Goal: Task Accomplishment & Management: Complete application form

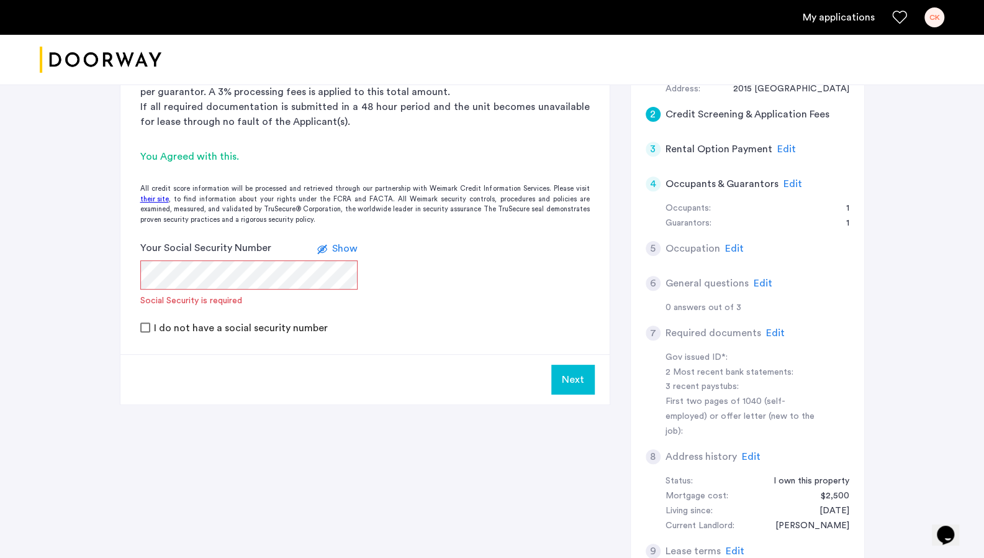
scroll to position [286, 0]
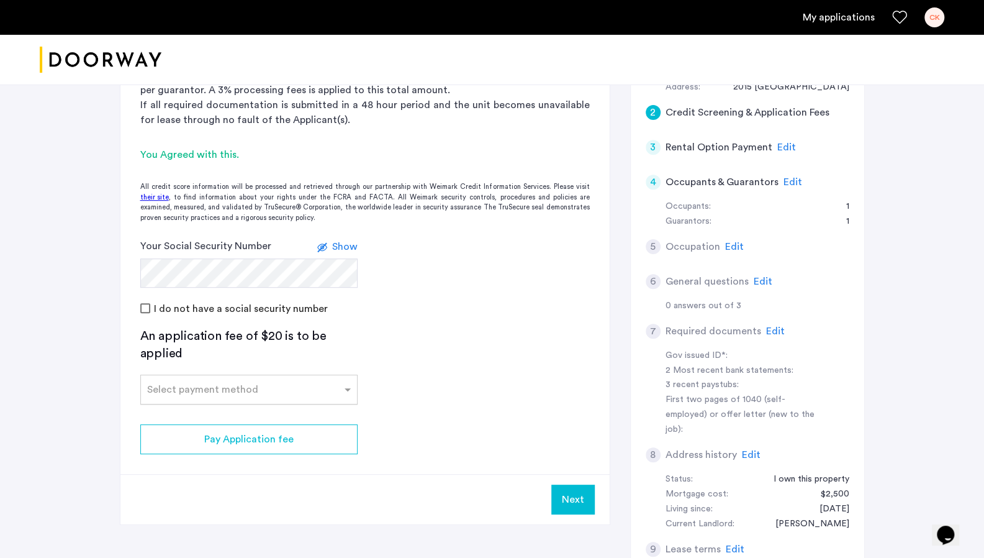
click at [211, 389] on input "text" at bounding box center [236, 387] width 179 height 9
click at [200, 415] on div "Credit Card" at bounding box center [249, 416] width 216 height 25
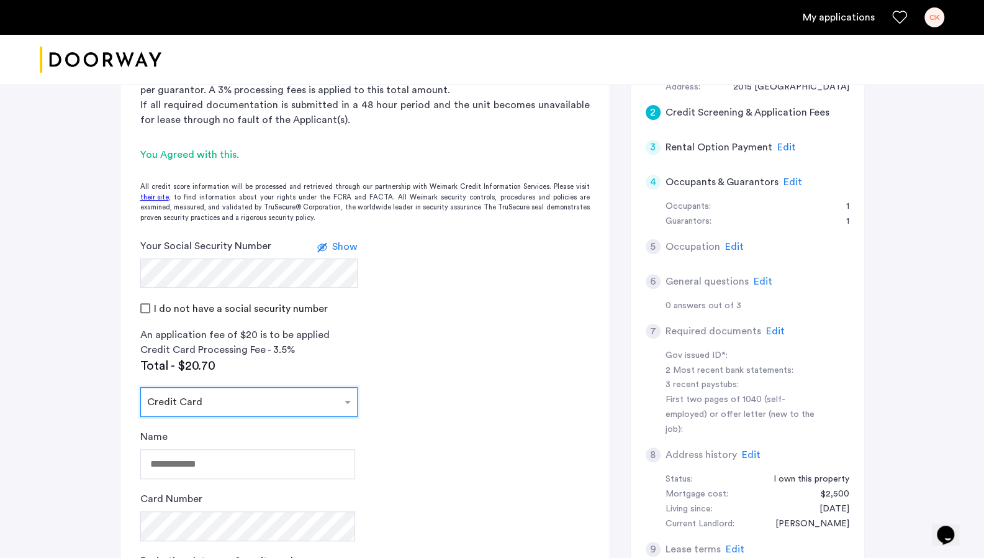
click at [214, 404] on div "Select payment method × Credit Card" at bounding box center [241, 401] width 201 height 15
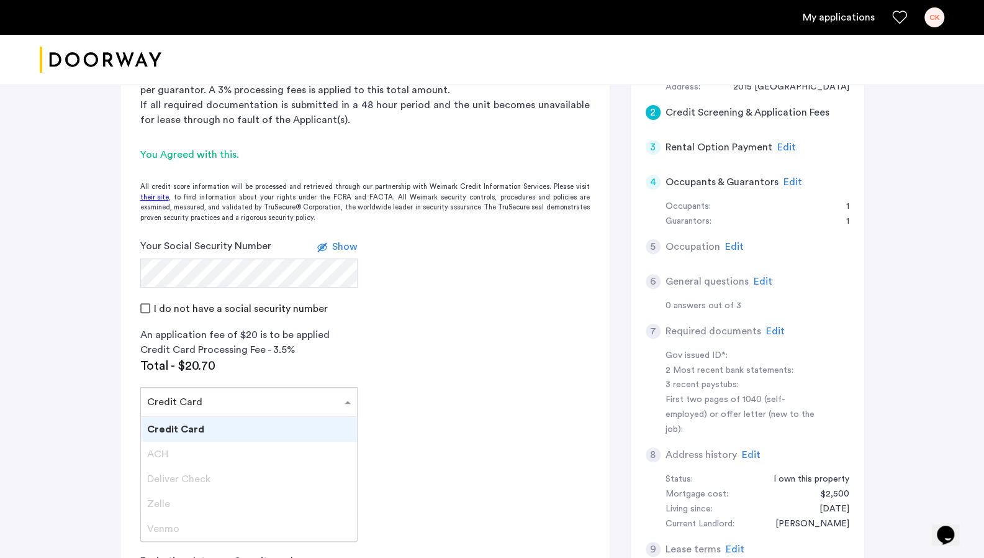
click at [205, 432] on div "Credit Card" at bounding box center [249, 429] width 216 height 25
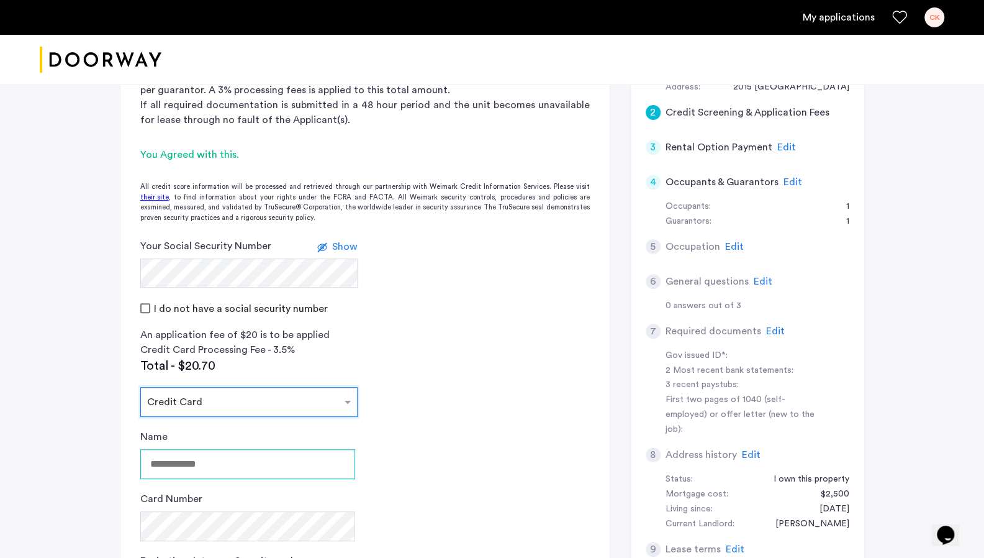
click at [206, 455] on input "Name" at bounding box center [247, 464] width 215 height 30
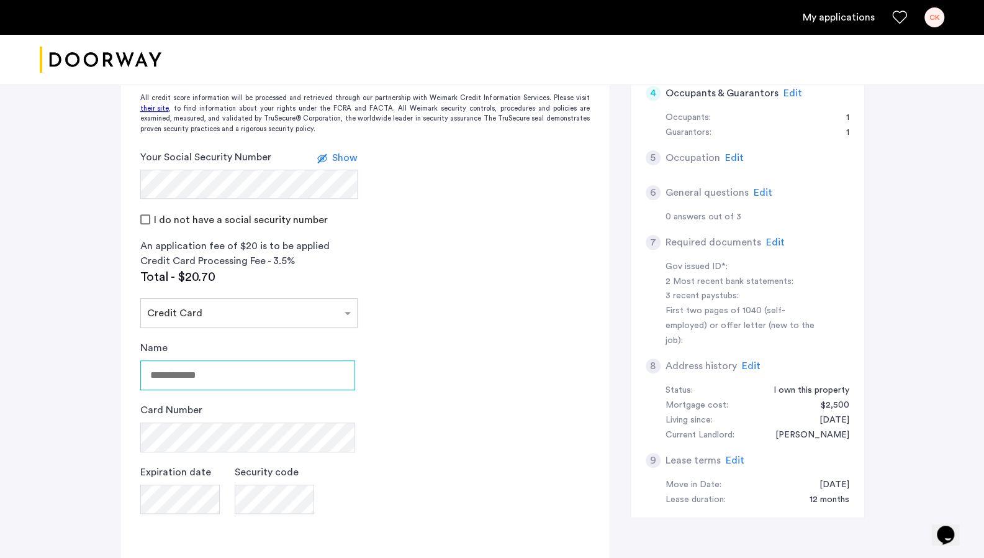
scroll to position [375, 0]
type input "**********"
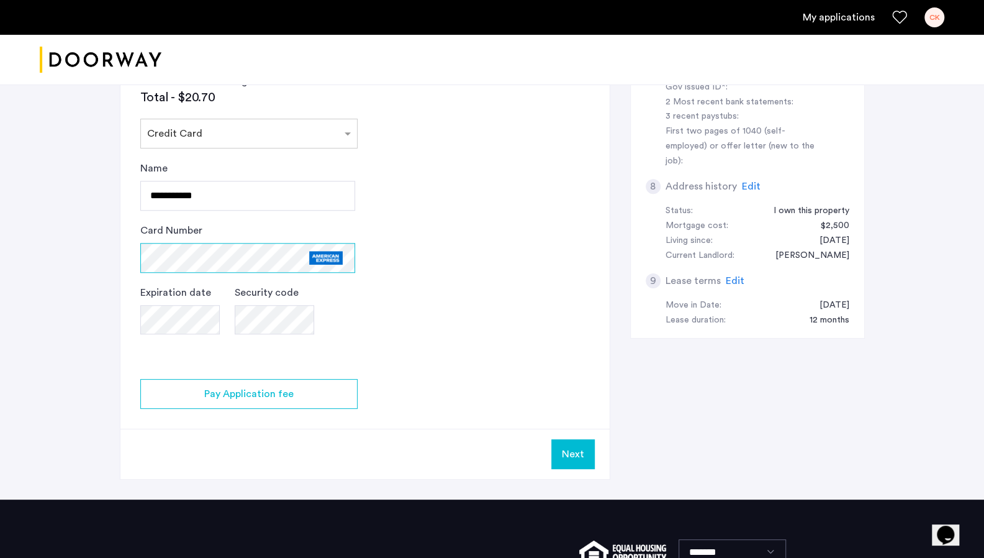
scroll to position [556, 0]
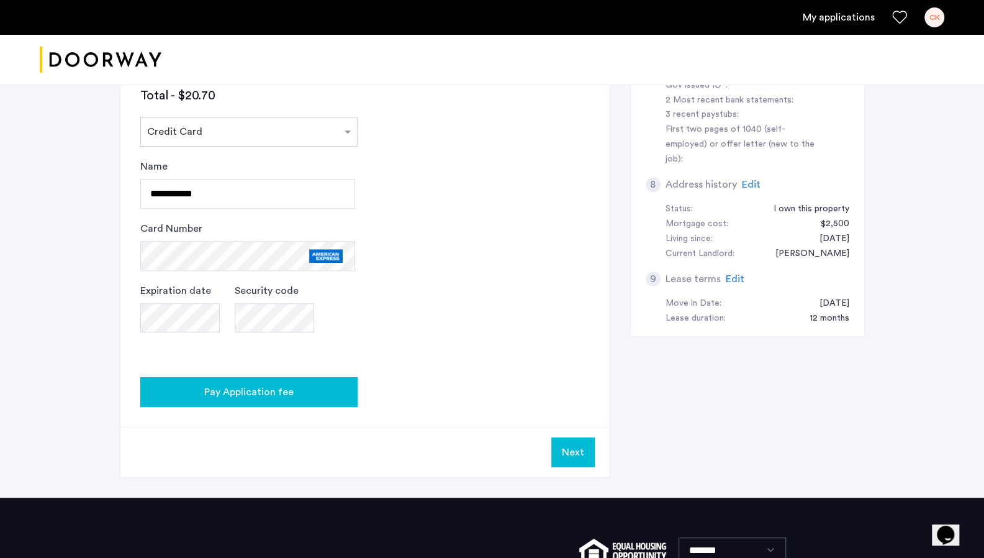
click at [310, 393] on div "Pay Application fee" at bounding box center [248, 391] width 197 height 15
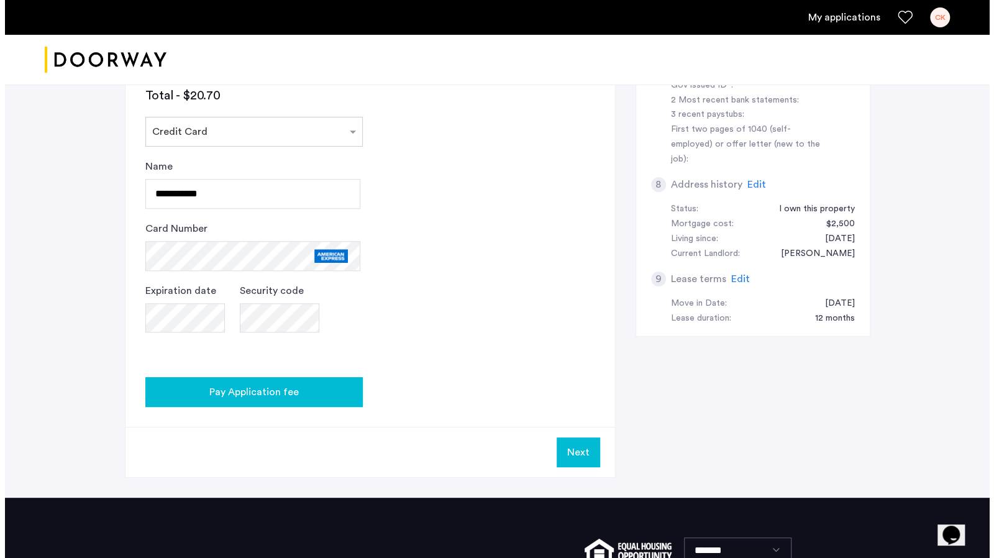
scroll to position [0, 0]
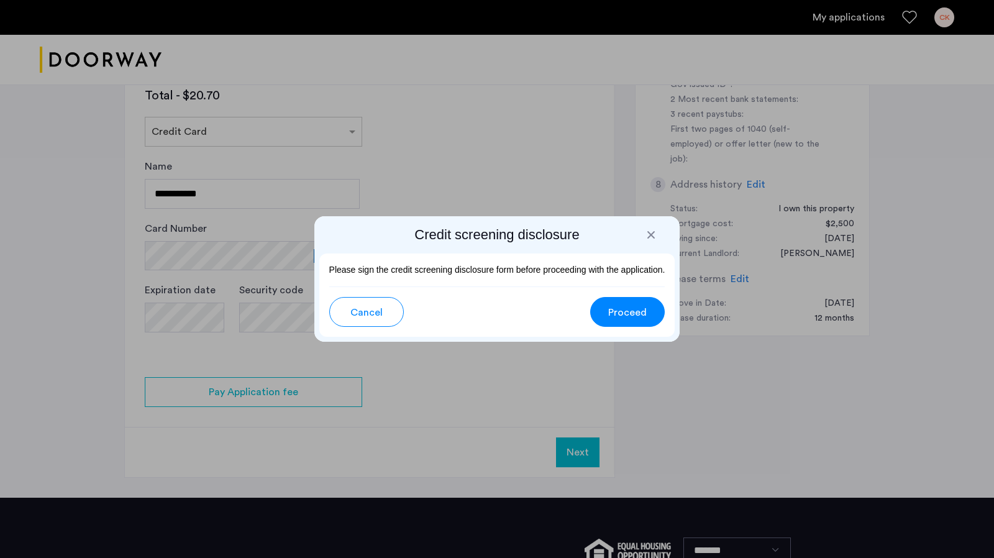
click at [530, 316] on span "Proceed" at bounding box center [627, 312] width 39 height 15
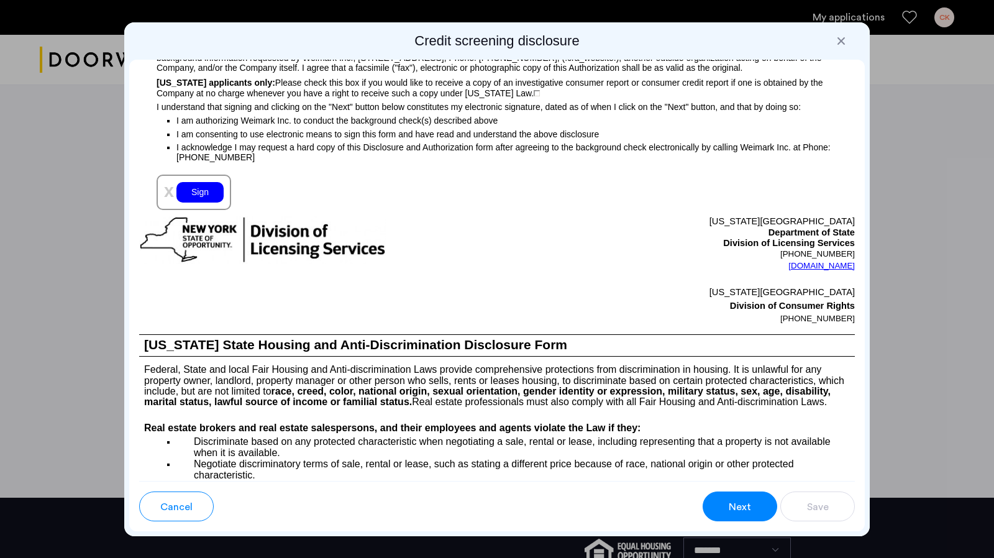
scroll to position [1353, 0]
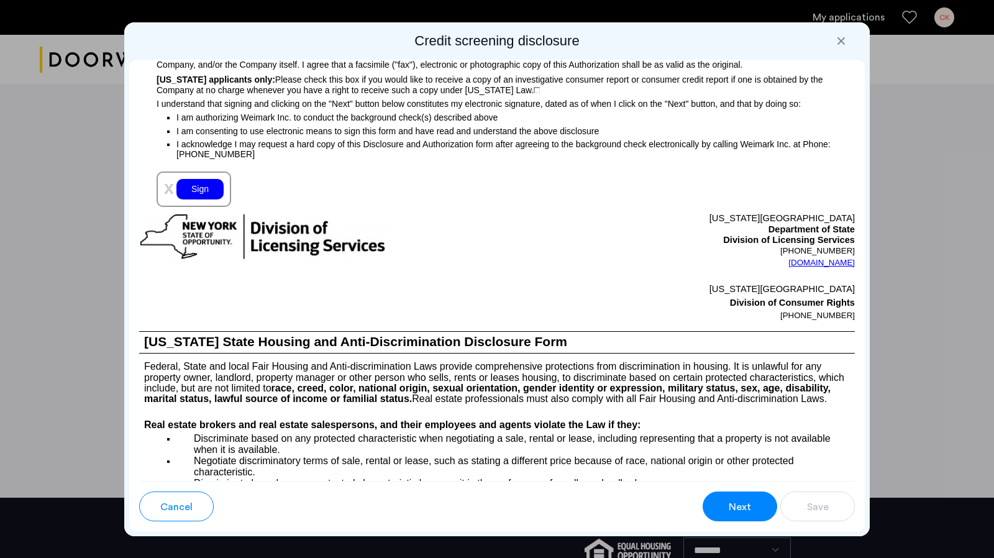
click at [205, 199] on div "Sign" at bounding box center [199, 189] width 47 height 20
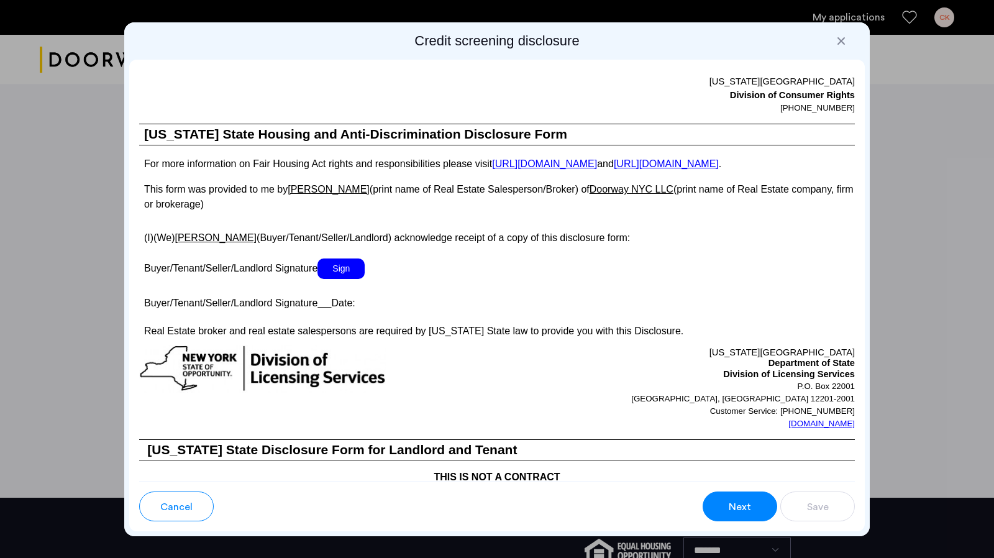
click at [351, 279] on span "Sign" at bounding box center [340, 268] width 47 height 20
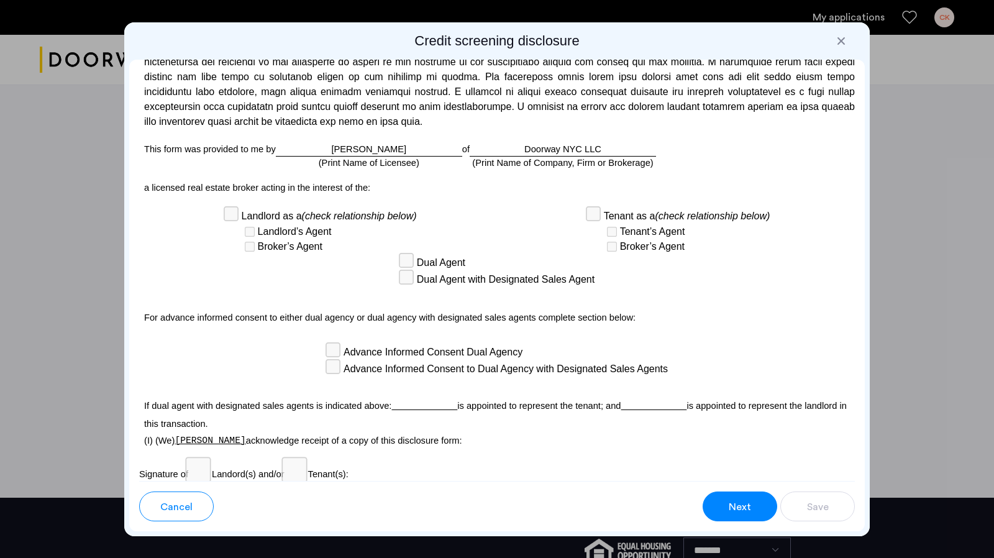
scroll to position [3457, 0]
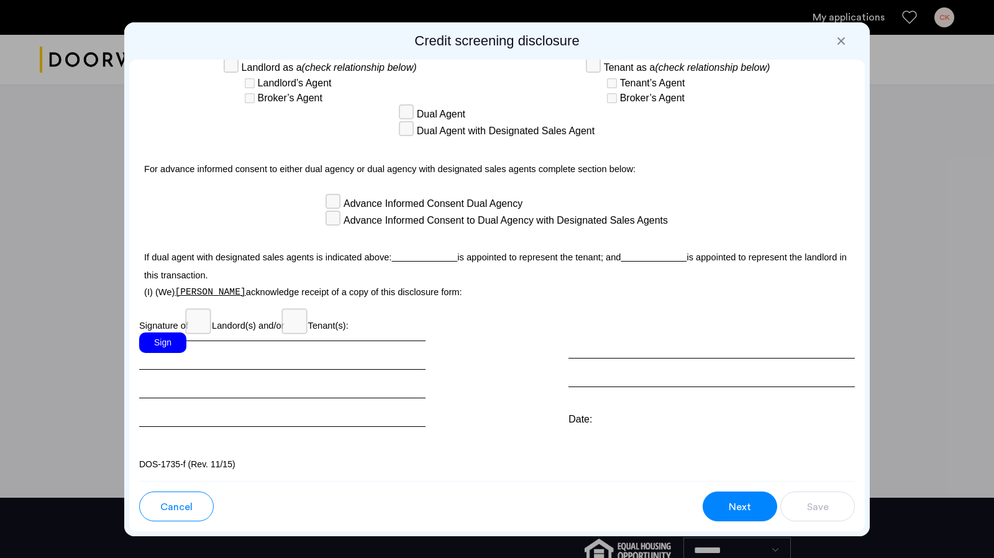
click at [168, 340] on div "Sign" at bounding box center [162, 342] width 47 height 20
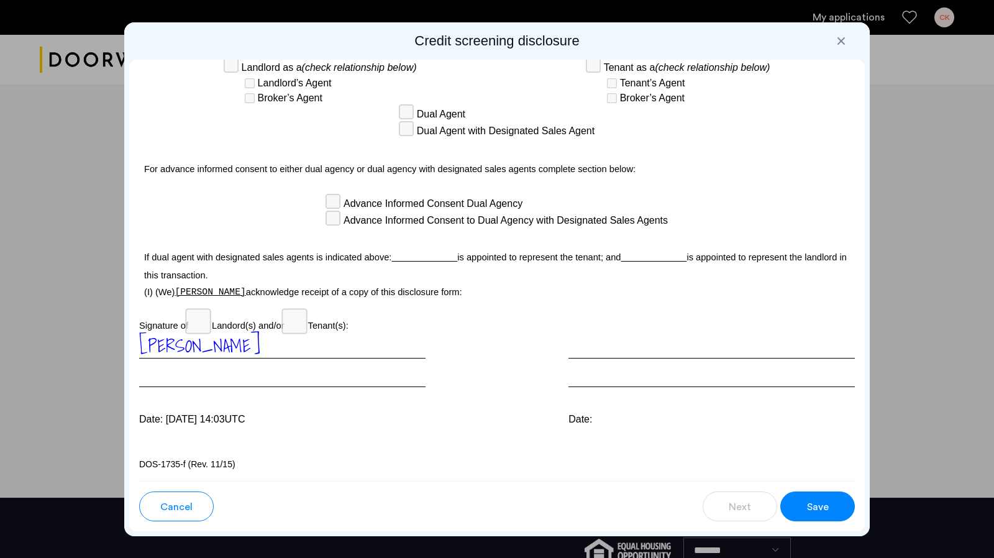
click at [530, 461] on span "Save" at bounding box center [818, 506] width 22 height 15
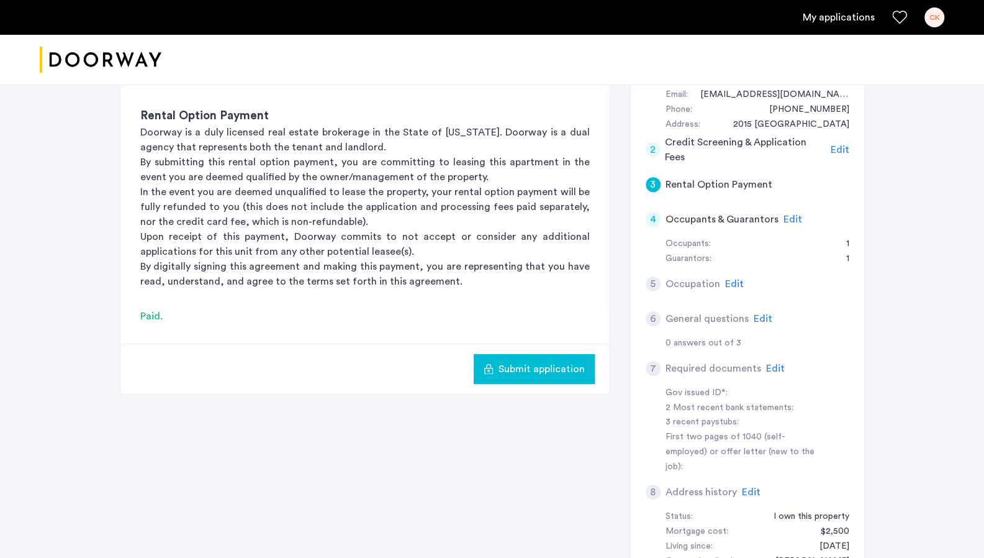
scroll to position [247, 0]
click at [530, 284] on span "Edit" at bounding box center [734, 285] width 19 height 10
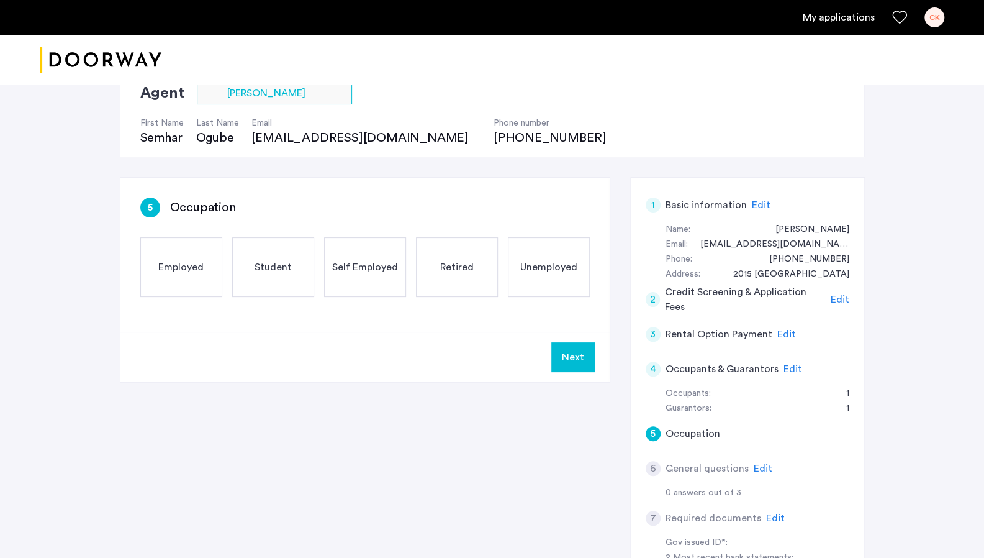
scroll to position [98, 0]
click at [165, 273] on span "Employed" at bounding box center [180, 268] width 45 height 15
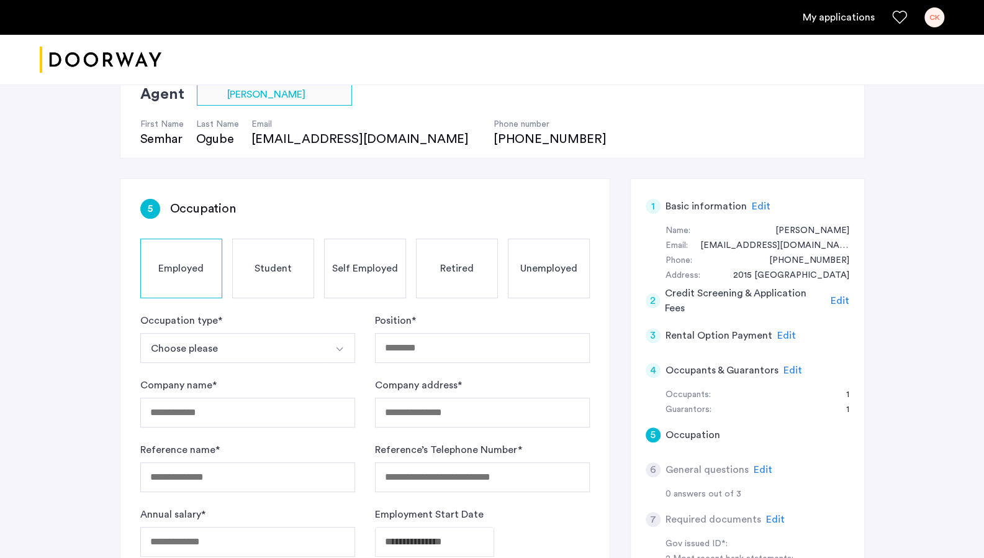
click at [234, 353] on button "Choose please" at bounding box center [233, 348] width 186 height 30
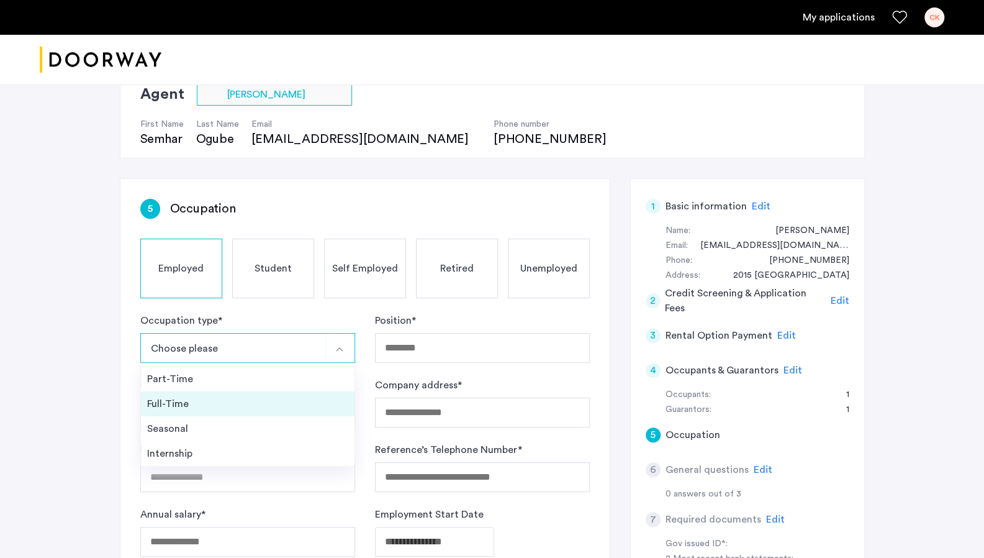
click at [198, 404] on div "Full-Time" at bounding box center [247, 403] width 201 height 15
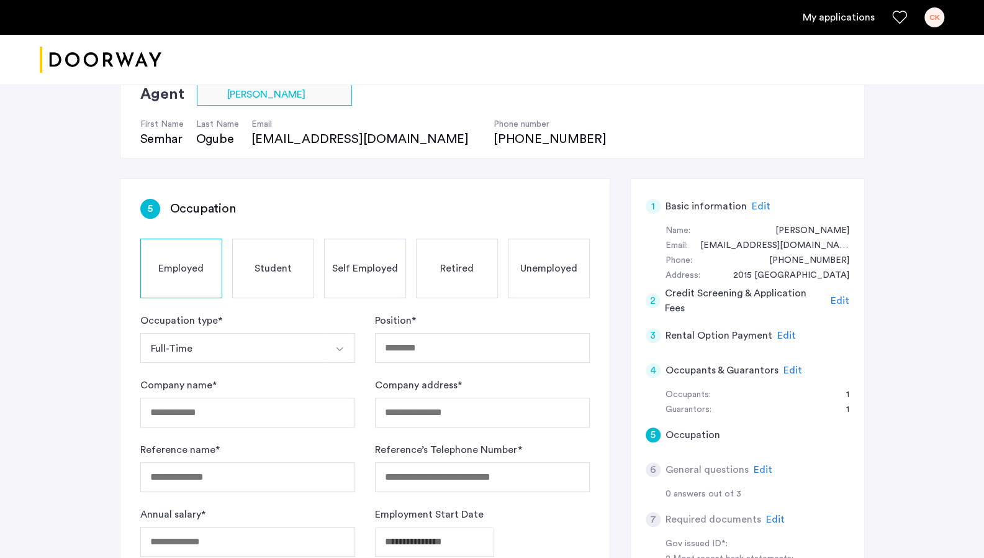
click at [435, 370] on form "Occupation type * Full-Time Part-Time Full-Time Seasonal Internship Position * …" at bounding box center [365, 434] width 450 height 243
click at [411, 351] on input "Position *" at bounding box center [482, 348] width 215 height 30
type input "**********"
click at [236, 345] on button "Full-Time" at bounding box center [233, 348] width 186 height 30
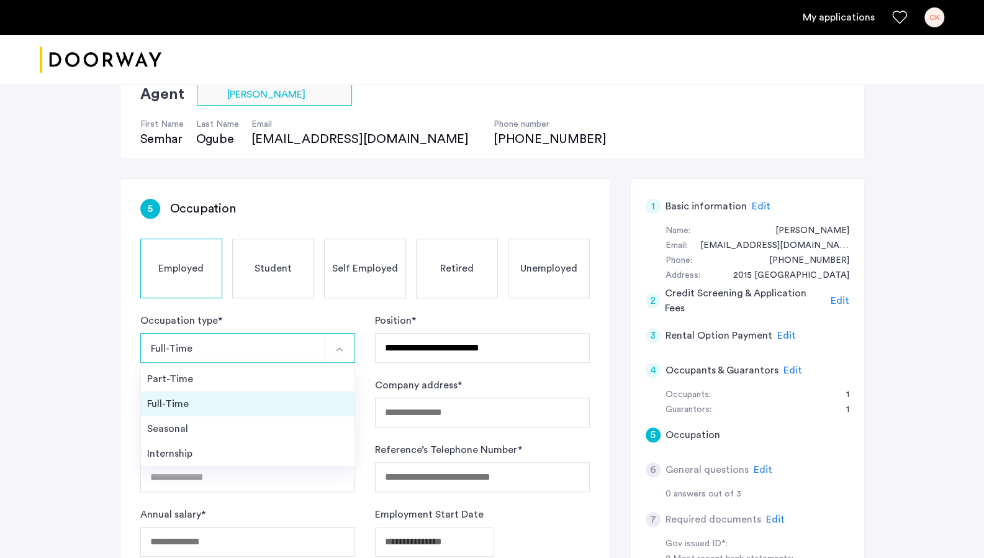
click at [238, 398] on div "Full-Time" at bounding box center [247, 403] width 201 height 15
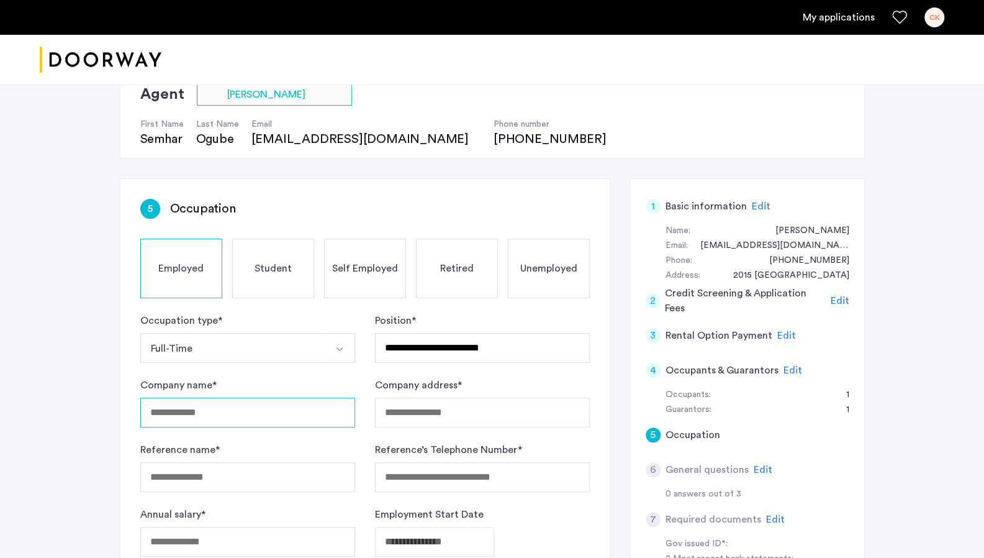
click at [201, 412] on input "Company name *" at bounding box center [247, 412] width 215 height 30
type input "*********"
click at [427, 416] on input "Company address *" at bounding box center [482, 412] width 215 height 30
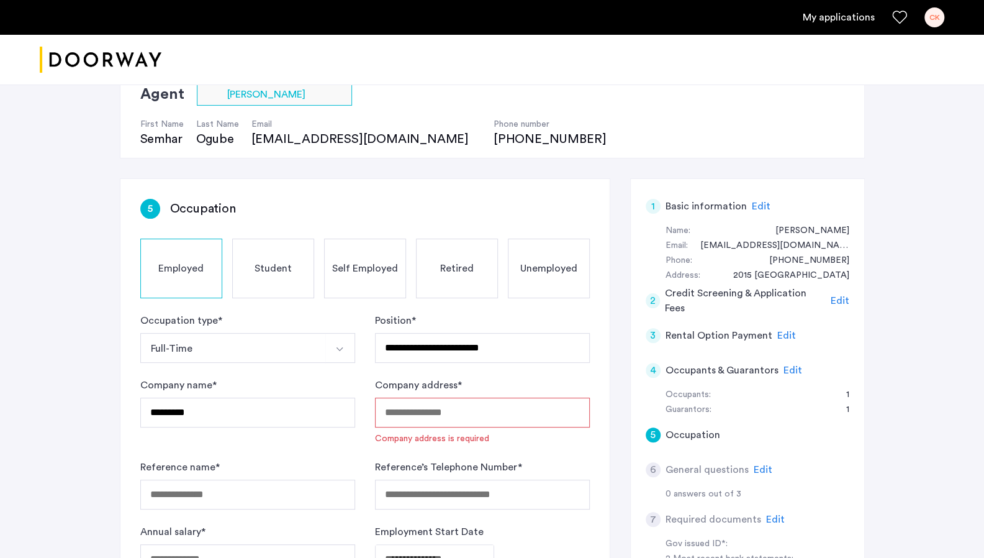
paste input "**********"
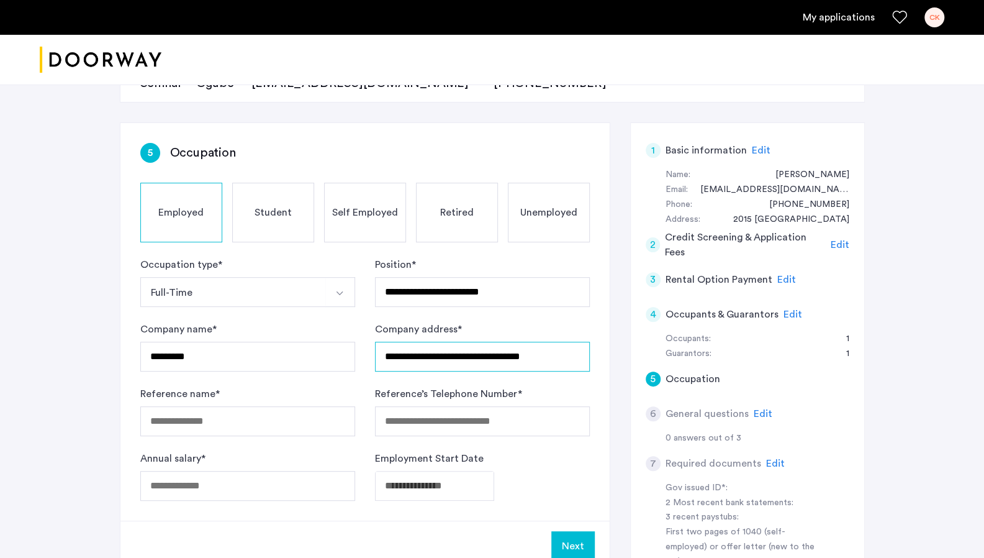
scroll to position [155, 0]
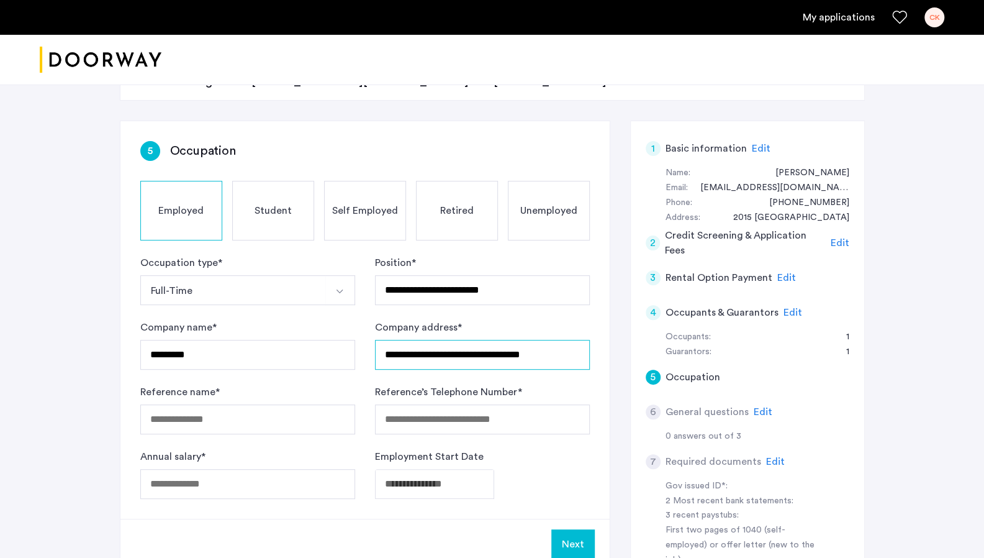
type input "**********"
click at [239, 415] on input "Reference name *" at bounding box center [247, 419] width 215 height 30
type input "**********"
click at [396, 429] on input "Reference’s Telephone Number *" at bounding box center [482, 419] width 215 height 30
type input "**********"
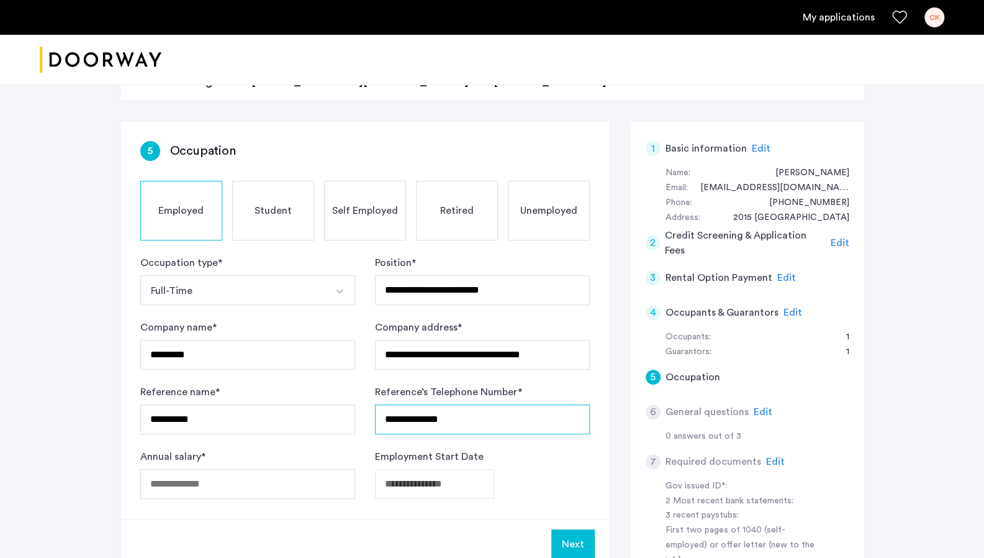
drag, startPoint x: 486, startPoint y: 419, endPoint x: 352, endPoint y: 414, distance: 134.3
click at [352, 414] on form "**********" at bounding box center [365, 376] width 450 height 243
type input "**********"
click at [243, 461] on input "Annual salary *" at bounding box center [247, 484] width 215 height 30
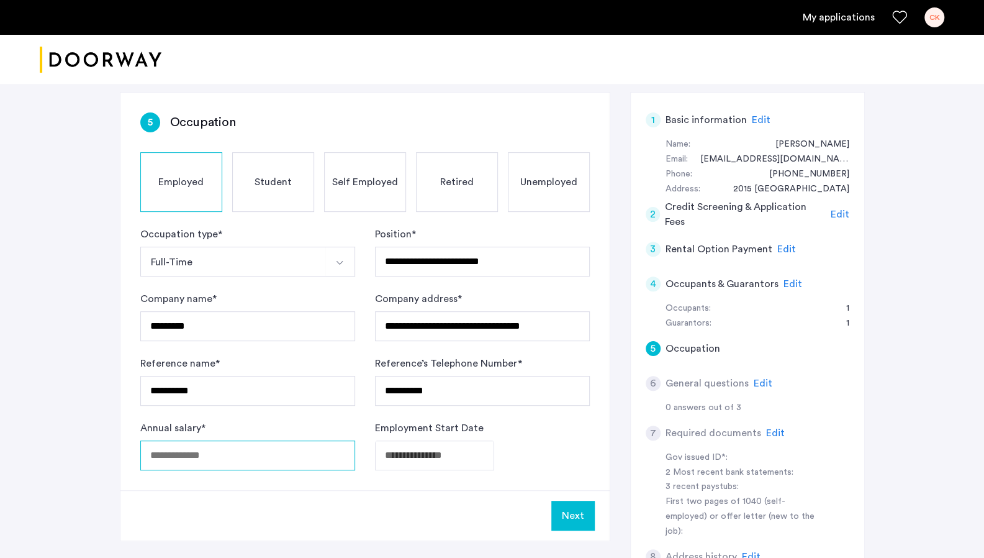
scroll to position [186, 0]
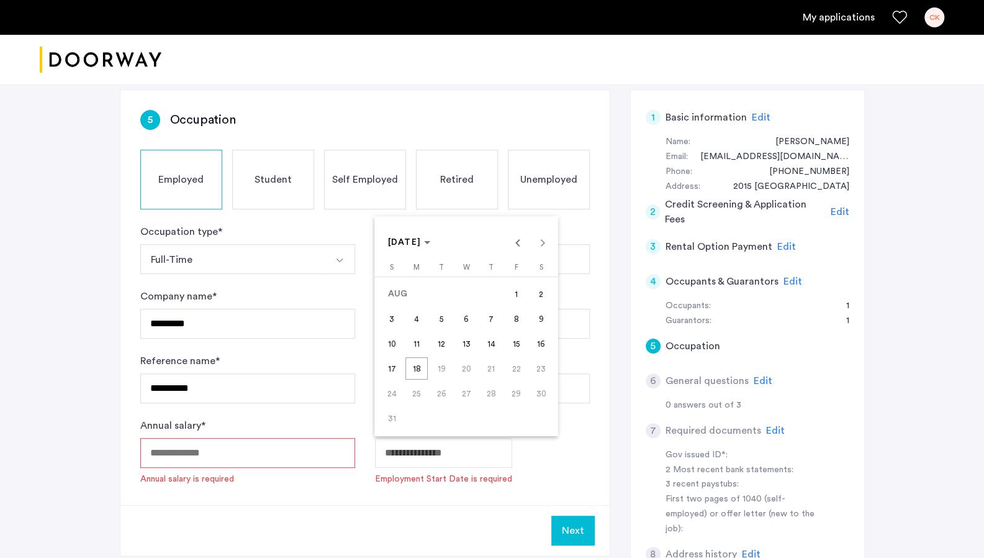
click at [415, 371] on body "**********" at bounding box center [492, 93] width 984 height 558
click at [430, 241] on icon "Choose month and year" at bounding box center [427, 242] width 6 height 3
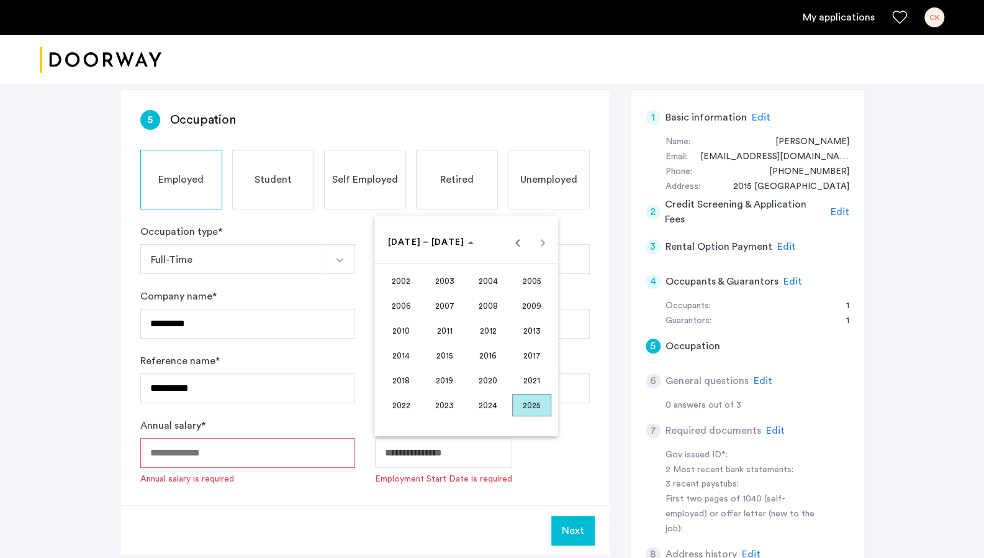
click at [530, 312] on span "2009" at bounding box center [531, 305] width 39 height 22
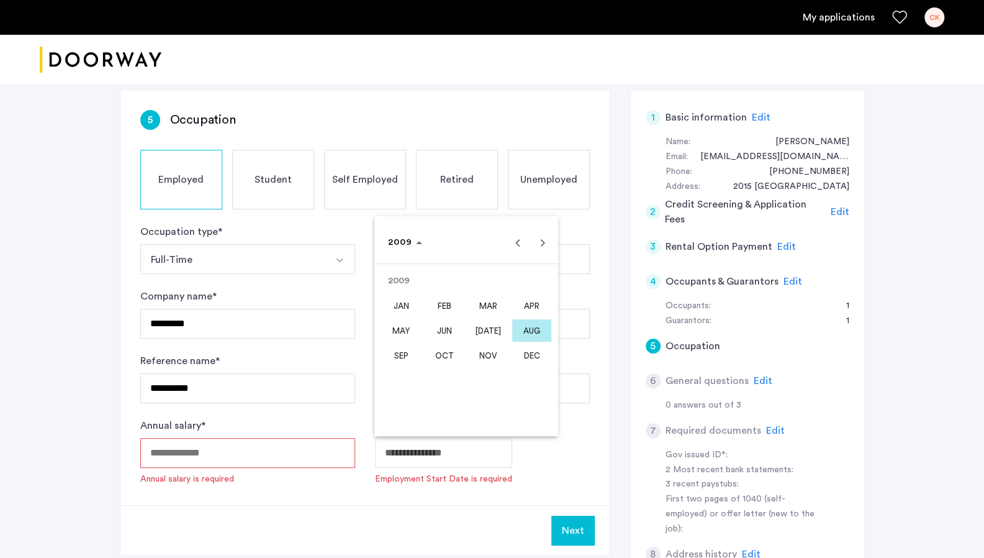
click at [494, 360] on span "NOV" at bounding box center [488, 355] width 39 height 22
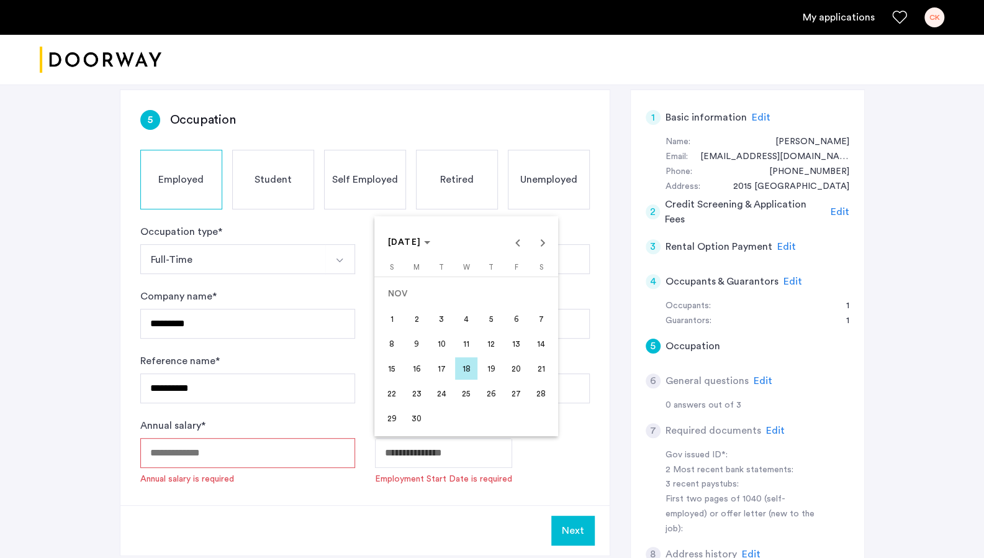
click at [530, 310] on span "7" at bounding box center [541, 318] width 22 height 22
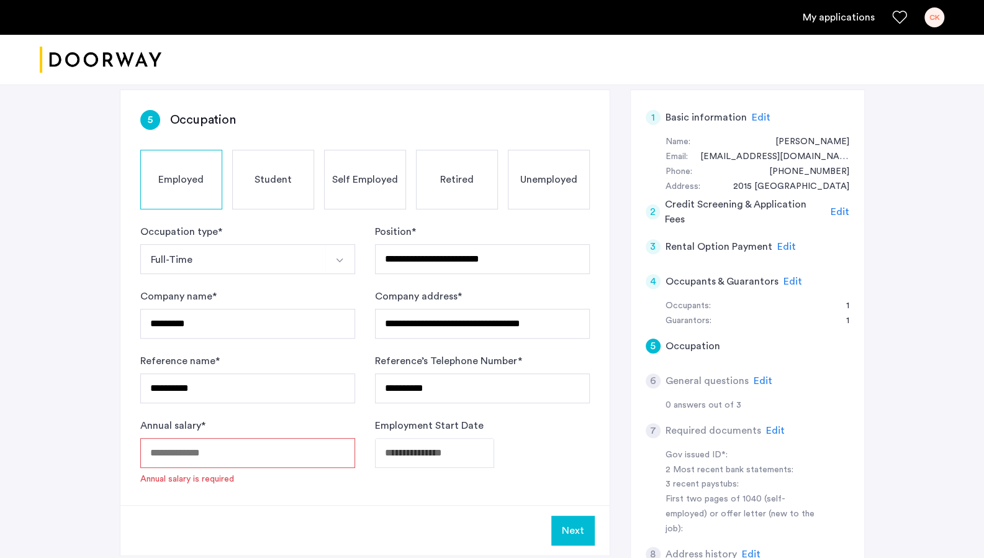
type input "**********"
click at [248, 447] on input "Annual salary *" at bounding box center [247, 453] width 215 height 30
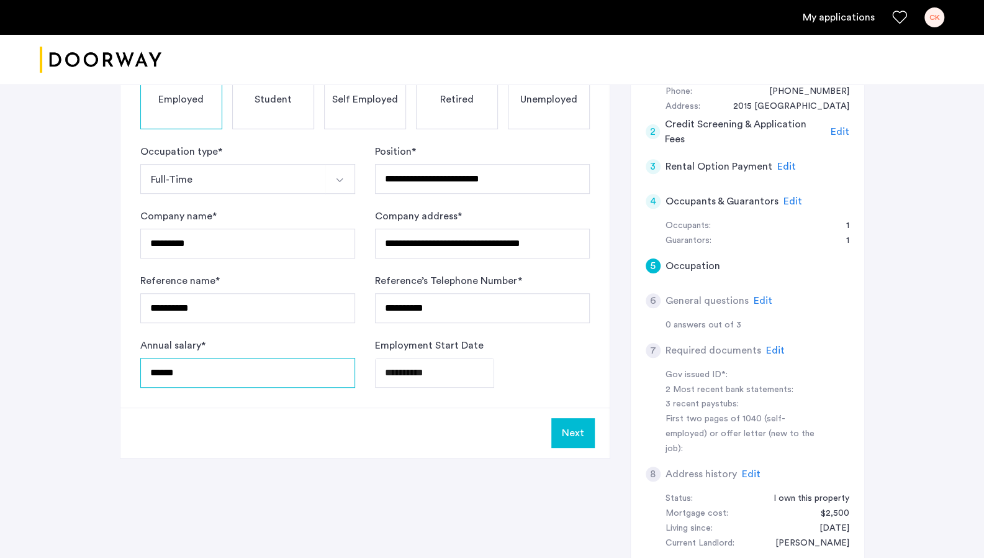
scroll to position [267, 0]
type input "******"
click at [530, 429] on button "Next" at bounding box center [573, 432] width 43 height 30
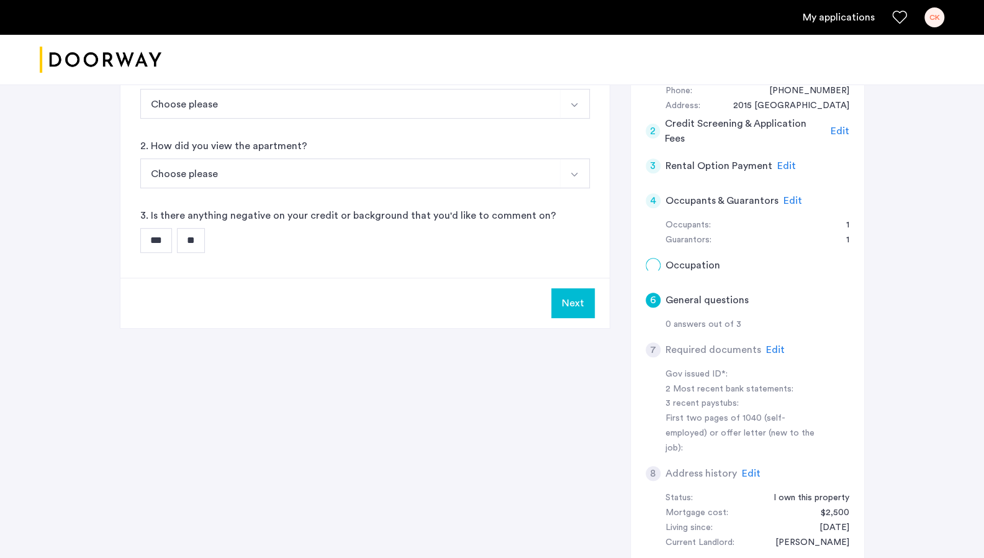
scroll to position [0, 0]
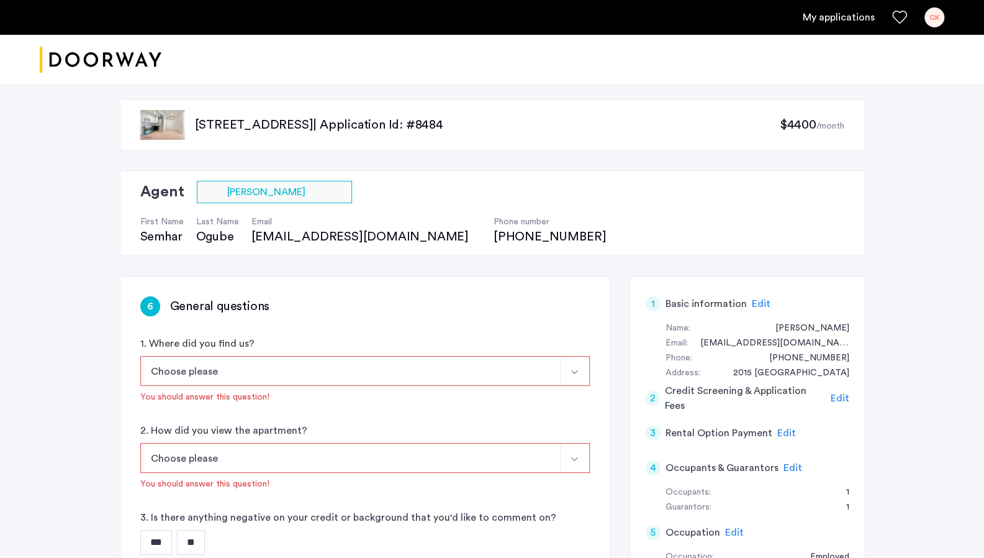
click at [277, 367] on button "Choose please" at bounding box center [350, 371] width 420 height 30
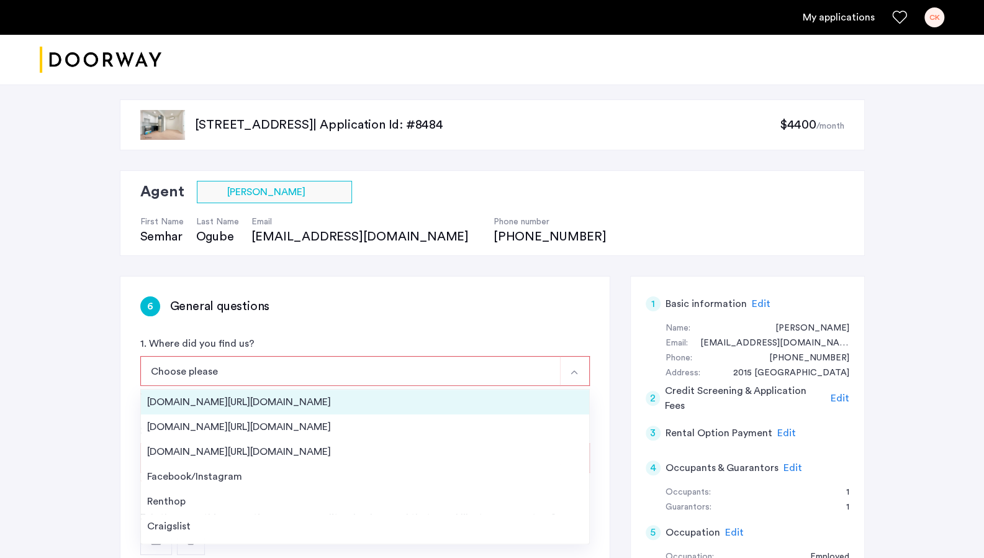
click at [251, 403] on div "[DOMAIN_NAME][URL][DOMAIN_NAME]" at bounding box center [365, 401] width 436 height 15
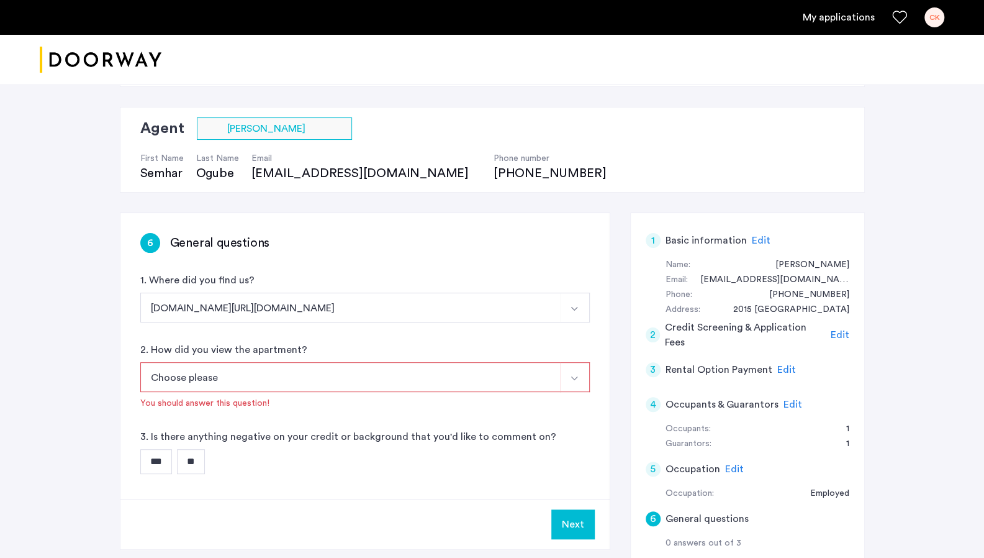
scroll to position [64, 0]
click at [261, 375] on button "Choose please" at bounding box center [350, 376] width 420 height 30
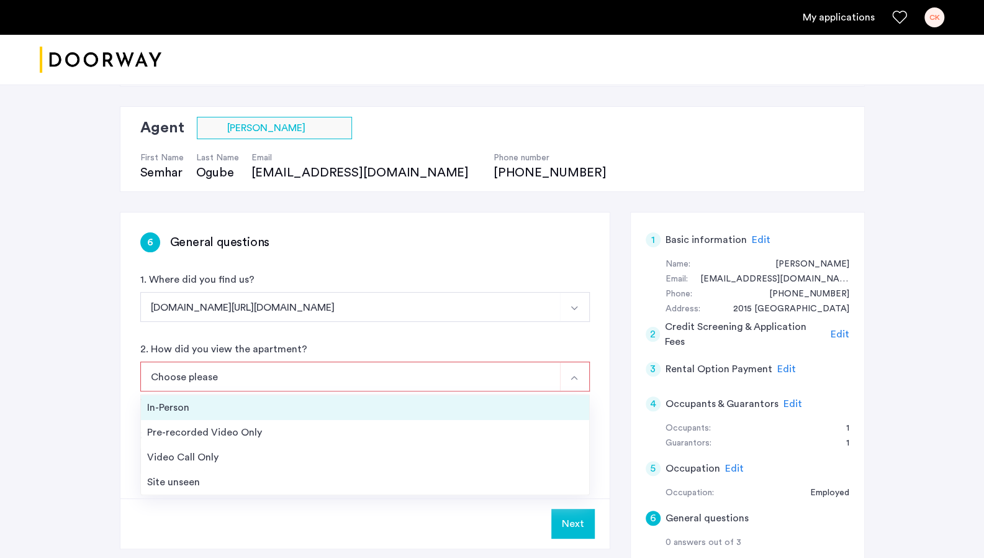
click at [227, 406] on div "In-Person" at bounding box center [365, 407] width 436 height 15
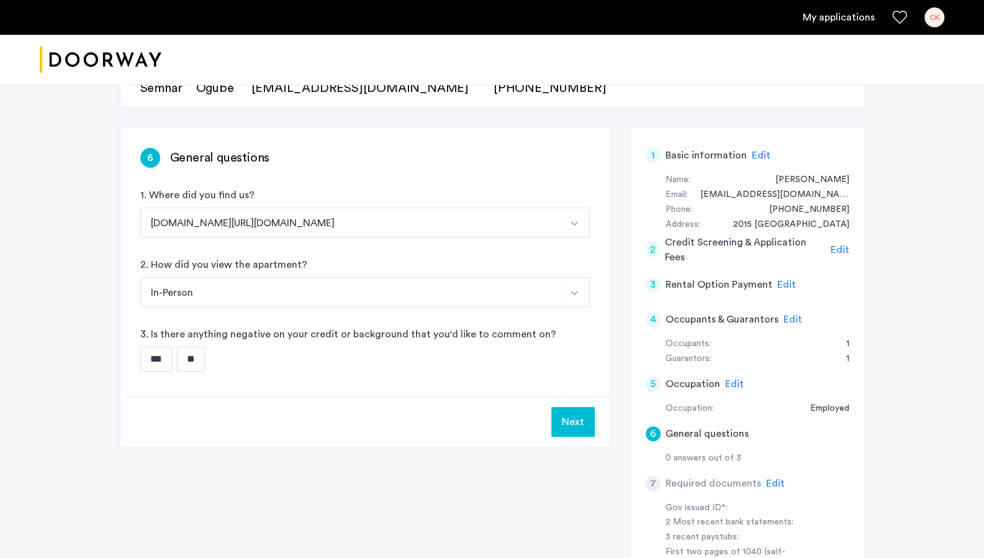
scroll to position [149, 0]
click at [194, 362] on input "**" at bounding box center [191, 358] width 28 height 25
click at [530, 420] on button "Next" at bounding box center [573, 421] width 43 height 30
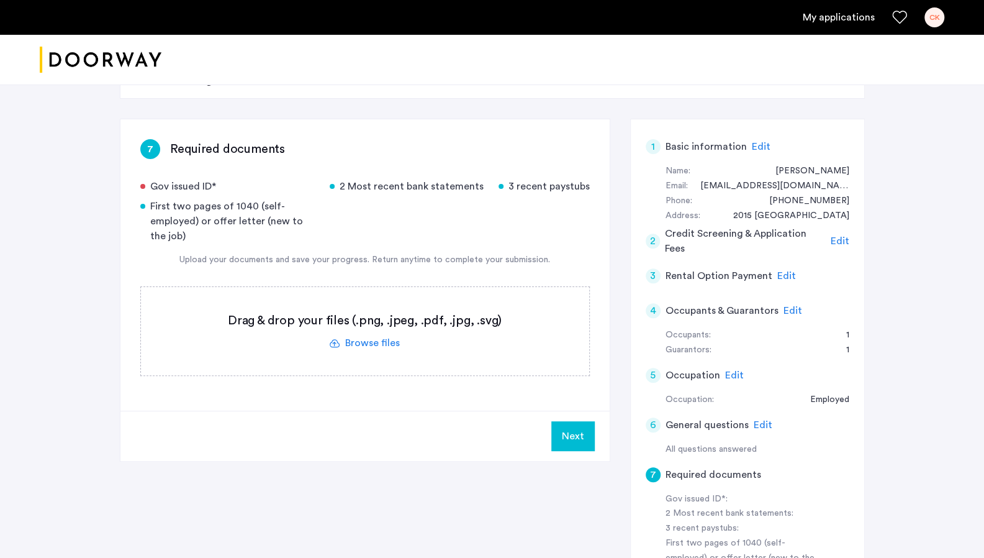
scroll to position [158, 0]
click at [363, 333] on label at bounding box center [365, 330] width 448 height 88
click at [0, 0] on input "file" at bounding box center [0, 0] width 0 height 0
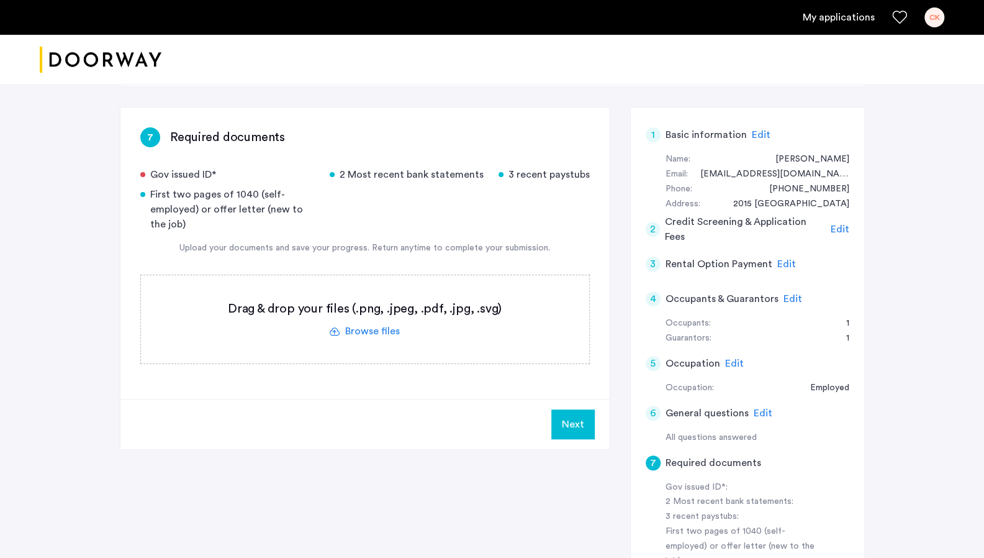
scroll to position [173, 0]
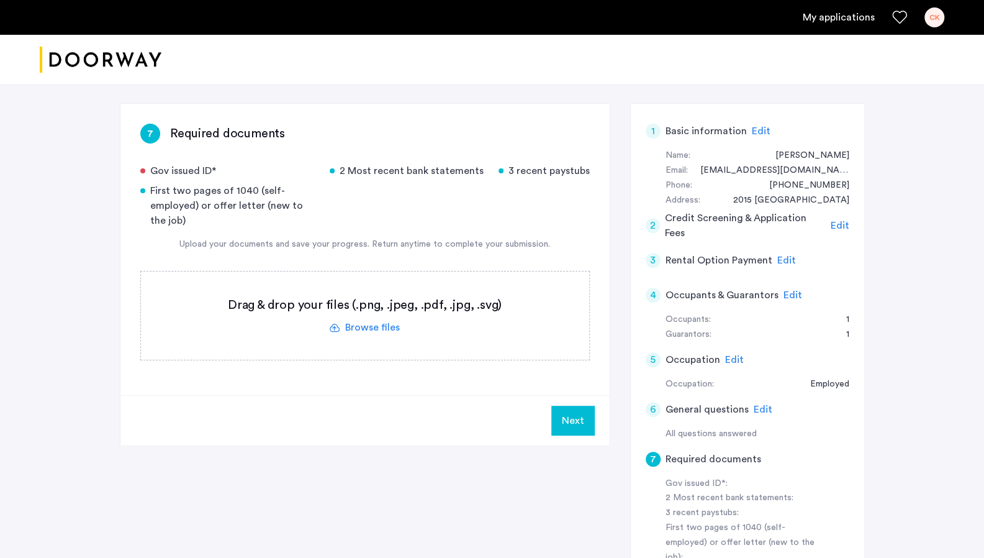
click at [351, 329] on label at bounding box center [365, 315] width 448 height 88
click at [0, 0] on input "file" at bounding box center [0, 0] width 0 height 0
click at [356, 320] on label at bounding box center [365, 315] width 448 height 88
click at [0, 0] on input "file" at bounding box center [0, 0] width 0 height 0
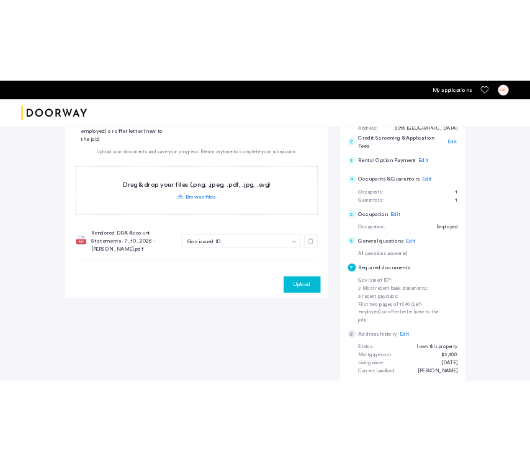
scroll to position [282, 0]
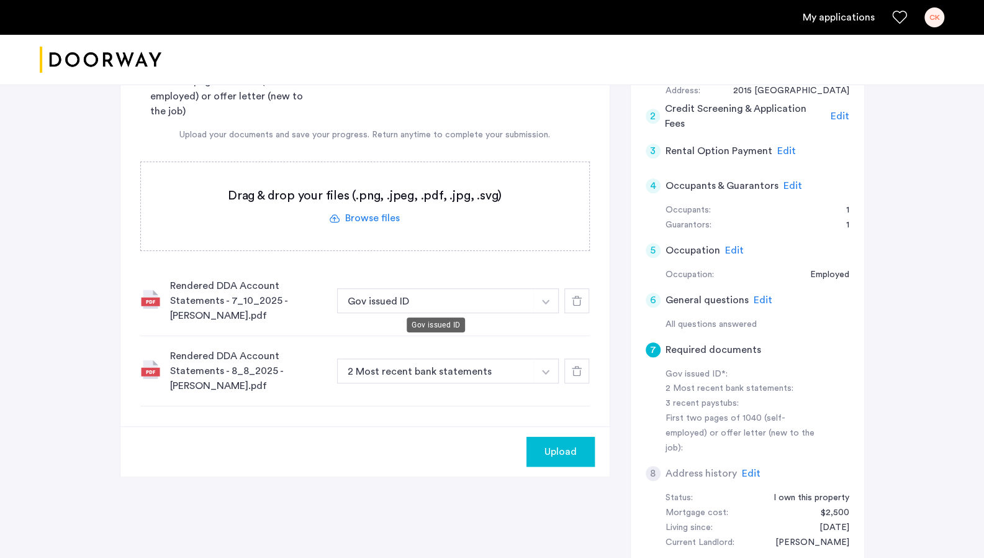
click at [476, 302] on button "Gov issued ID" at bounding box center [435, 300] width 197 height 25
click at [530, 293] on button "button" at bounding box center [545, 300] width 25 height 25
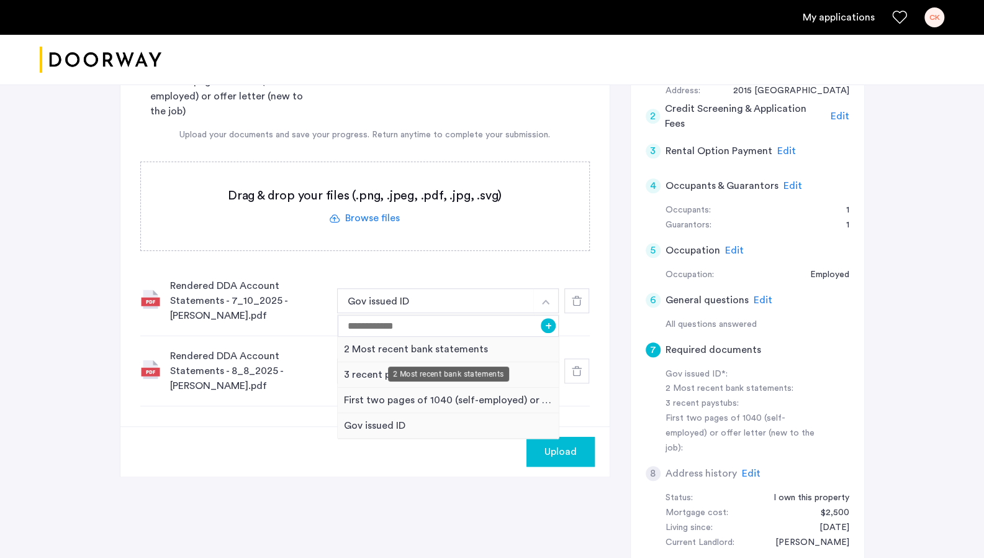
click at [435, 356] on div "2 Most recent bank statements" at bounding box center [449, 349] width 222 height 25
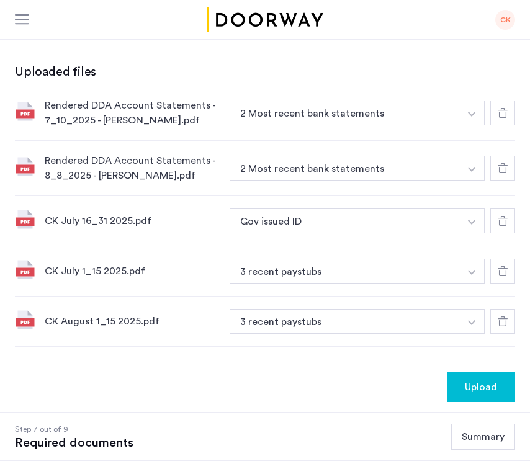
scroll to position [427, 0]
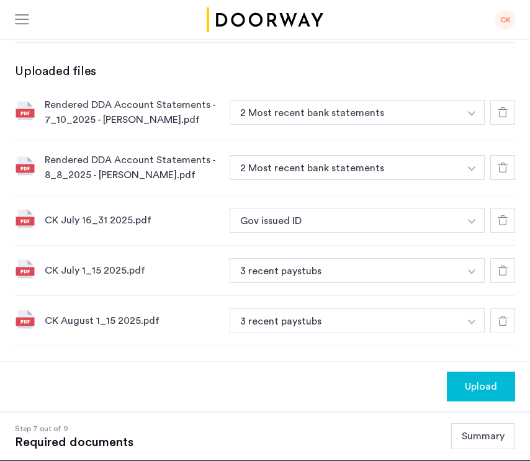
click at [347, 232] on div "CK July 16_31 2025.pdf Gov issued ID + 3 recent paystubs First two pages of 104…" at bounding box center [265, 221] width 501 height 50
click at [342, 227] on button "Gov issued ID" at bounding box center [345, 220] width 230 height 25
click at [465, 125] on button "button" at bounding box center [472, 112] width 25 height 25
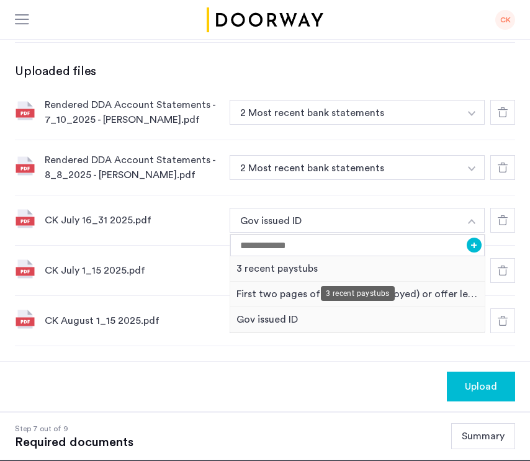
click at [361, 268] on div "3 recent paystubs" at bounding box center [357, 269] width 255 height 25
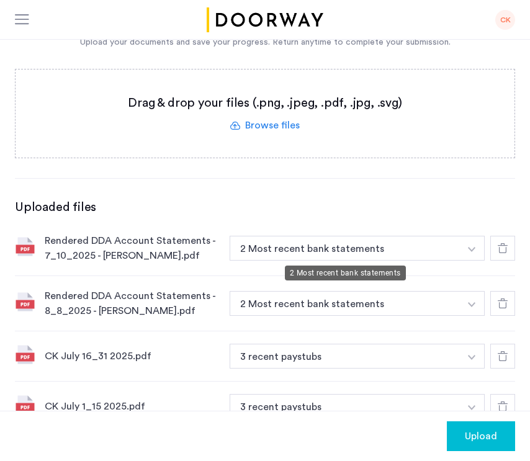
scroll to position [291, 0]
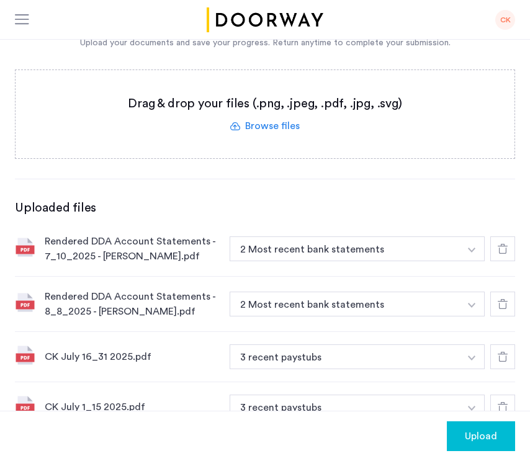
click at [272, 129] on label at bounding box center [265, 114] width 499 height 88
click at [0, 0] on input "file" at bounding box center [0, 0] width 0 height 0
click at [256, 123] on label at bounding box center [265, 114] width 499 height 88
click at [0, 0] on input "file" at bounding box center [0, 0] width 0 height 0
click at [267, 119] on label at bounding box center [265, 114] width 499 height 88
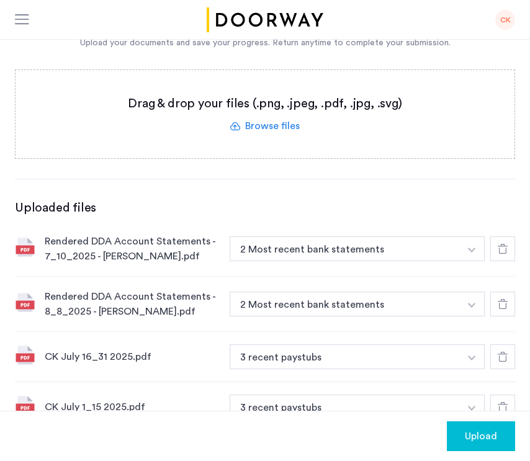
click at [0, 0] on input "file" at bounding box center [0, 0] width 0 height 0
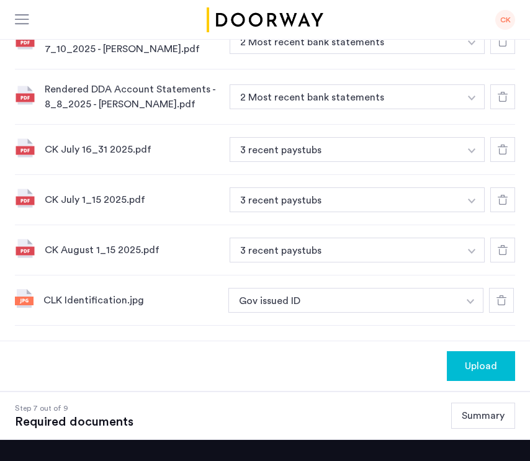
scroll to position [555, 0]
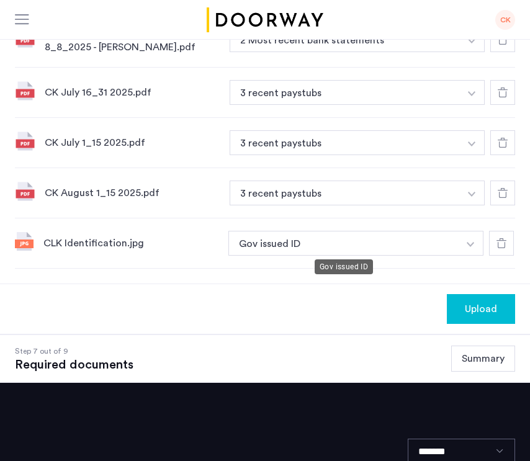
click at [286, 240] on button "Gov issued ID" at bounding box center [344, 243] width 230 height 25
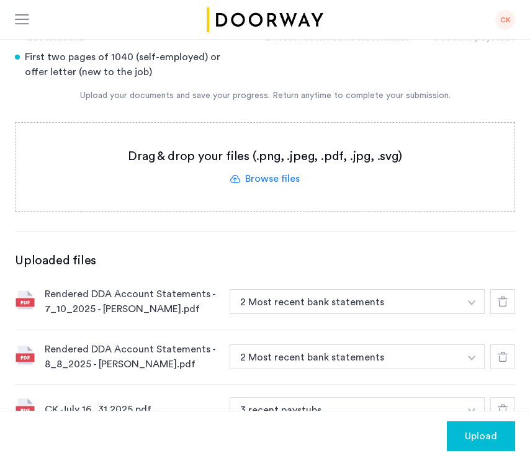
scroll to position [237, 0]
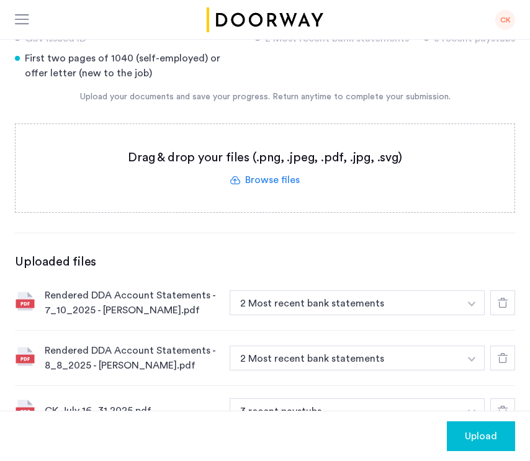
click at [271, 179] on label at bounding box center [265, 168] width 499 height 88
click at [0, 0] on input "file" at bounding box center [0, 0] width 0 height 0
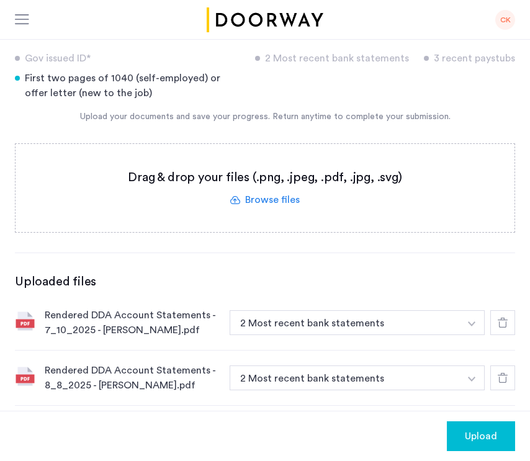
scroll to position [215, 0]
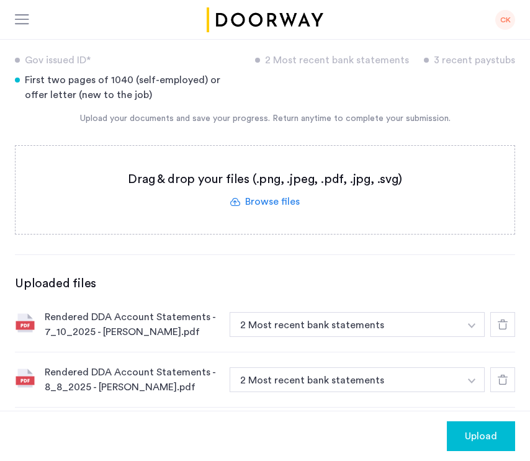
click at [62, 120] on div "Upload your documents and save your progress. Return anytime to complete your s…" at bounding box center [265, 118] width 501 height 13
click at [252, 201] on label at bounding box center [265, 190] width 499 height 88
click at [0, 0] on input "file" at bounding box center [0, 0] width 0 height 0
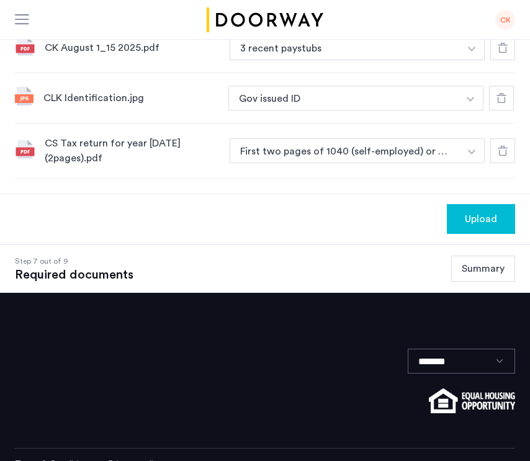
scroll to position [729, 0]
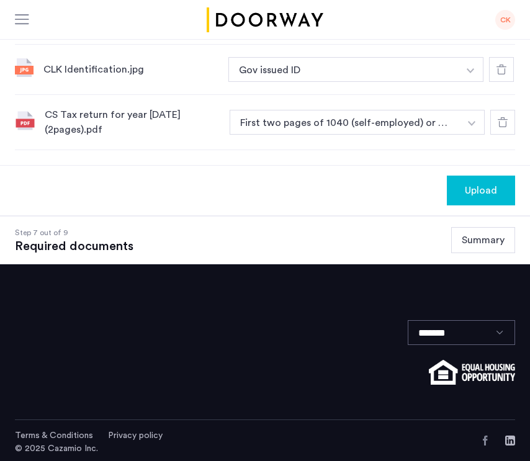
click at [478, 188] on span "Upload" at bounding box center [481, 190] width 32 height 15
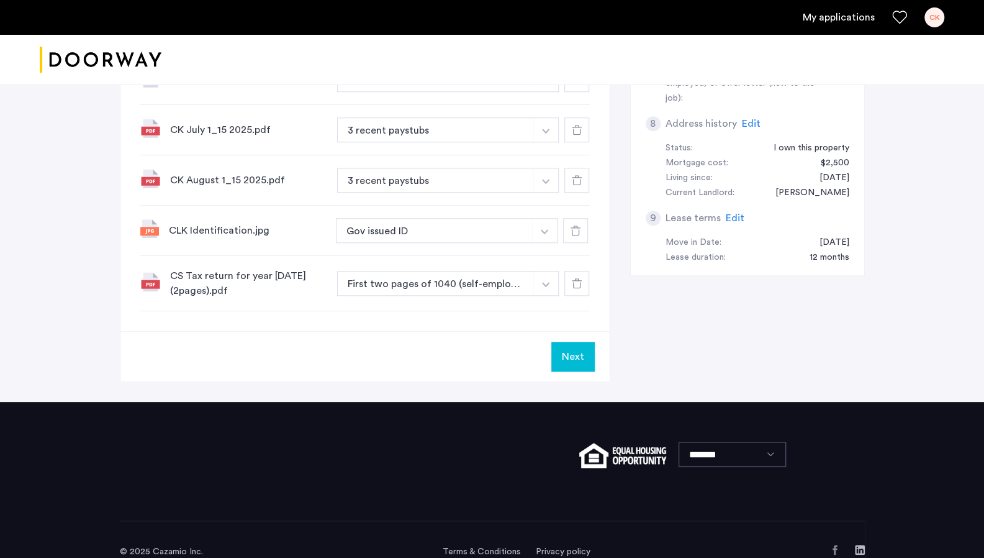
scroll to position [655, 0]
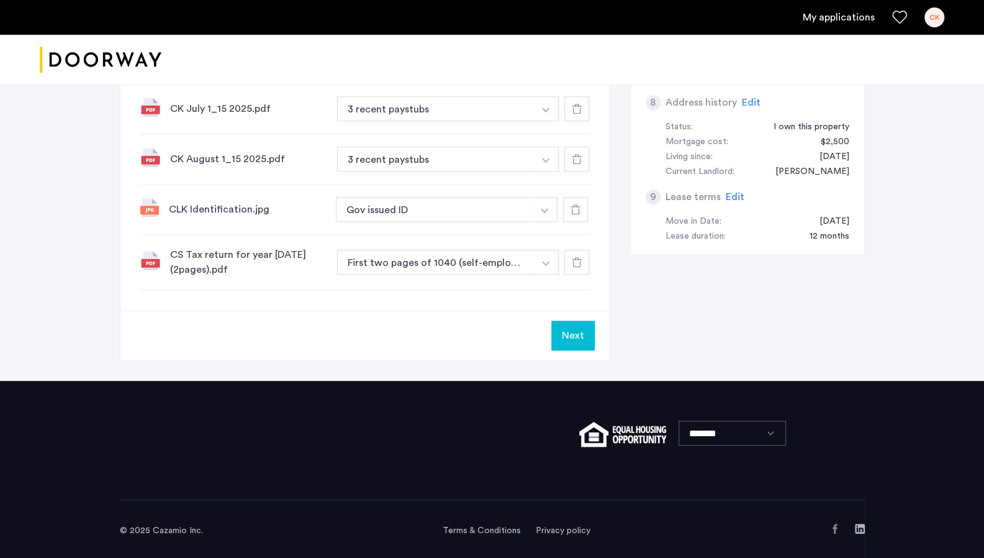
click at [530, 333] on button "Next" at bounding box center [573, 335] width 43 height 30
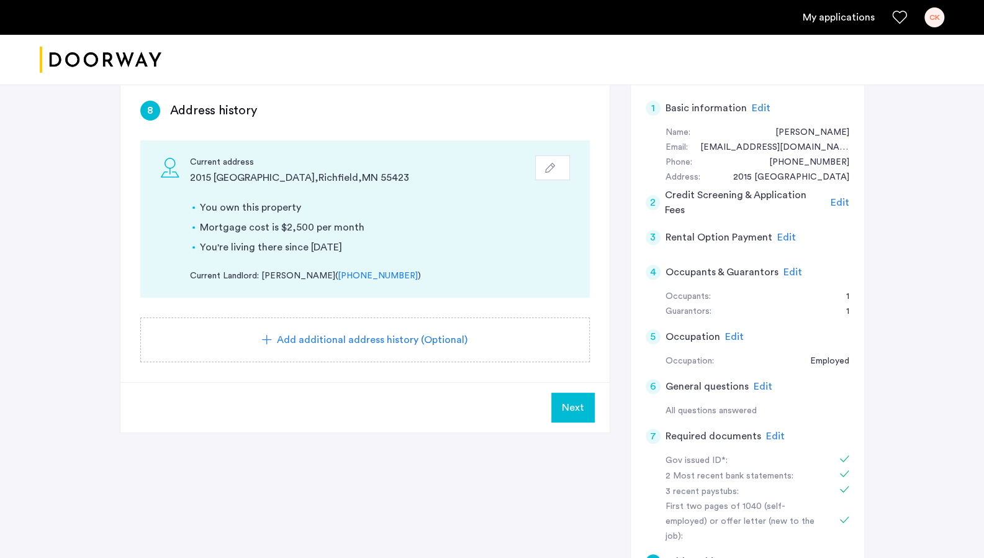
scroll to position [155, 0]
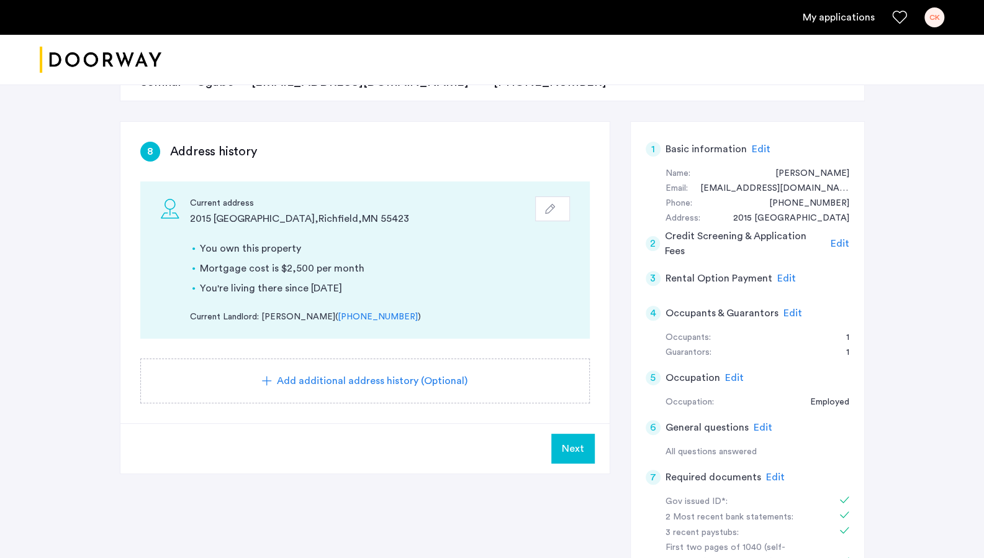
click at [530, 450] on span "Next" at bounding box center [573, 448] width 22 height 15
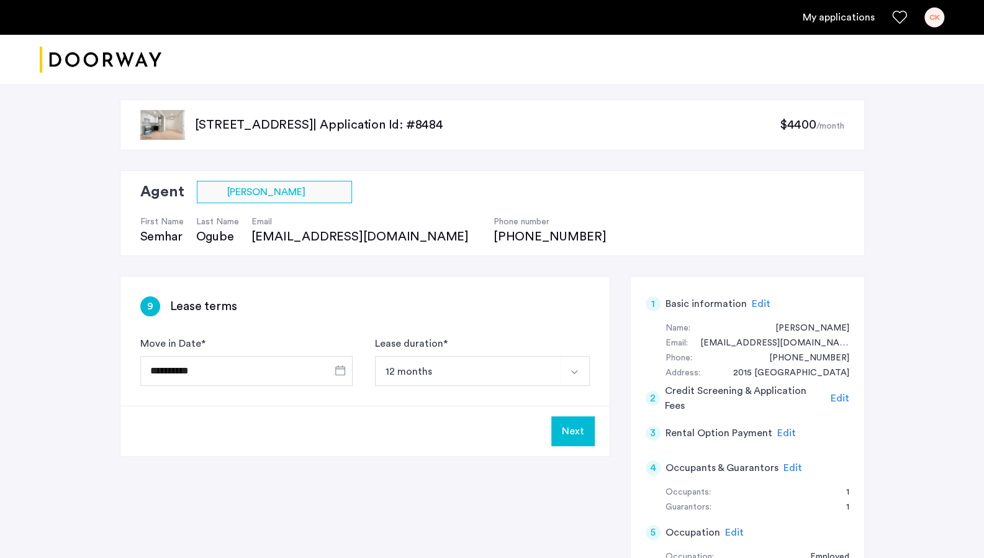
click at [530, 438] on button "Next" at bounding box center [573, 431] width 43 height 30
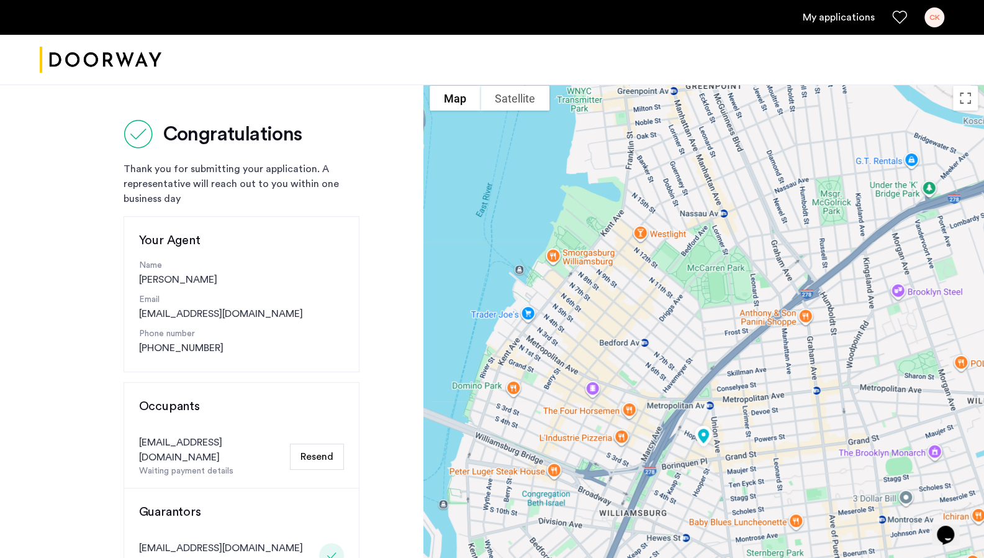
click at [530, 6] on div "My applications CK" at bounding box center [492, 17] width 984 height 35
click at [530, 14] on link "My applications" at bounding box center [839, 17] width 72 height 15
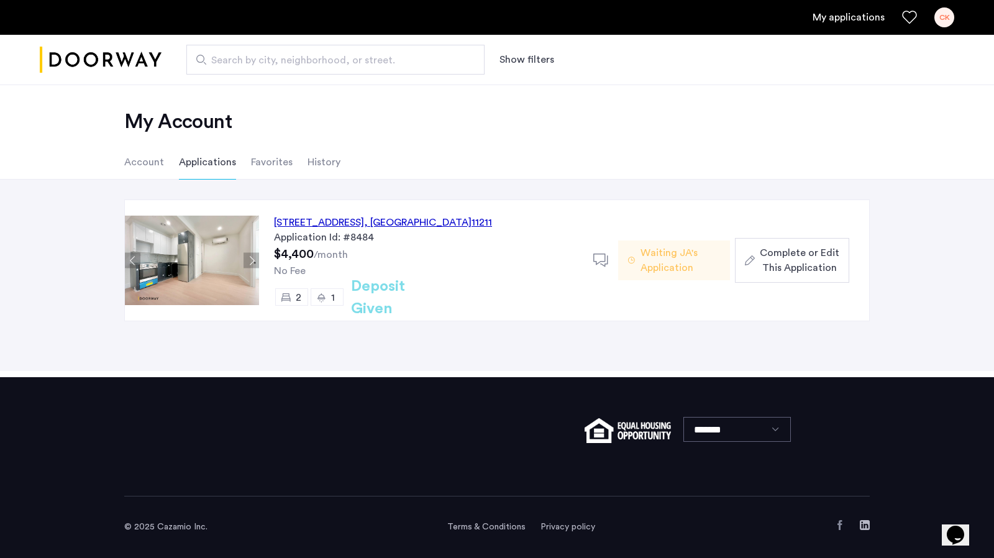
click at [530, 258] on span "Complete or Edit This Application" at bounding box center [799, 260] width 79 height 30
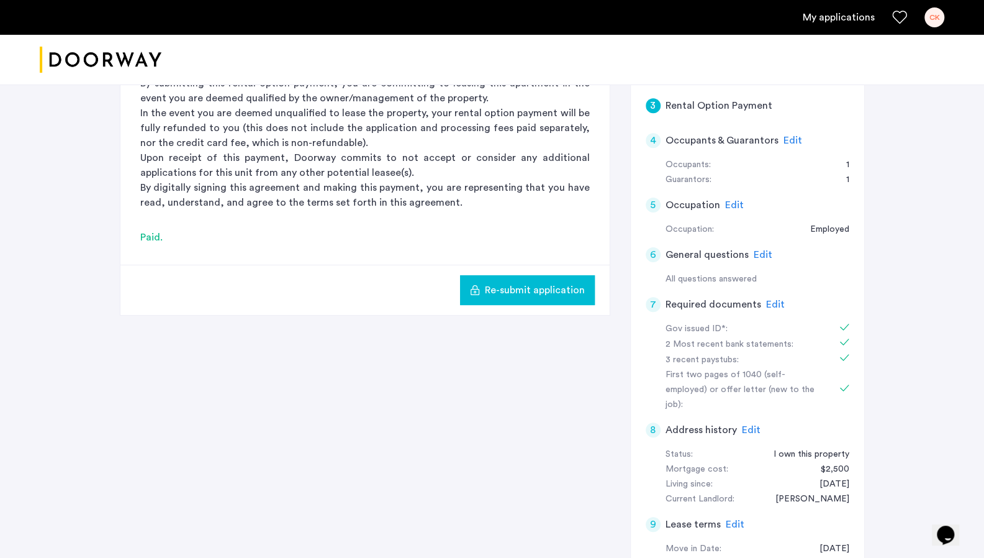
scroll to position [476, 0]
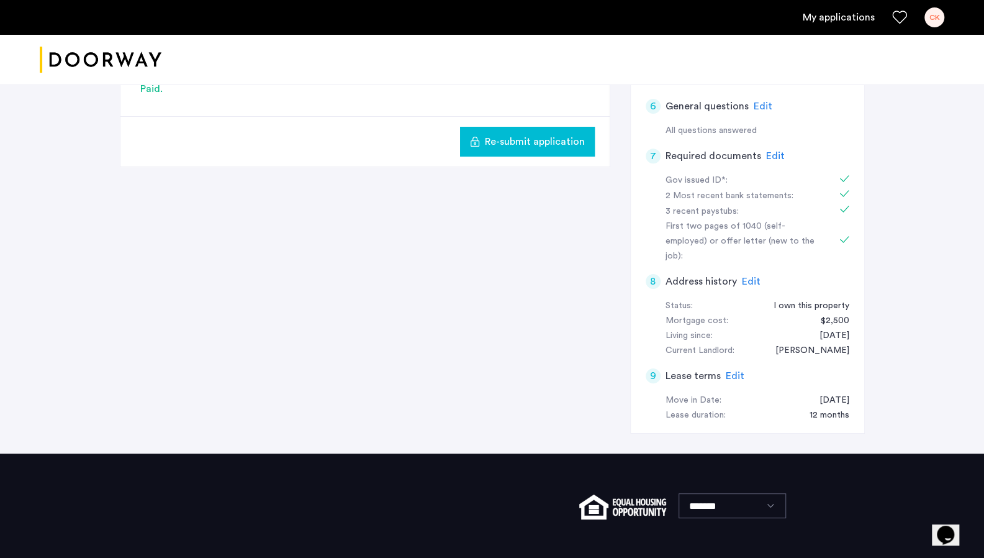
click at [530, 276] on span "Edit" at bounding box center [751, 281] width 19 height 10
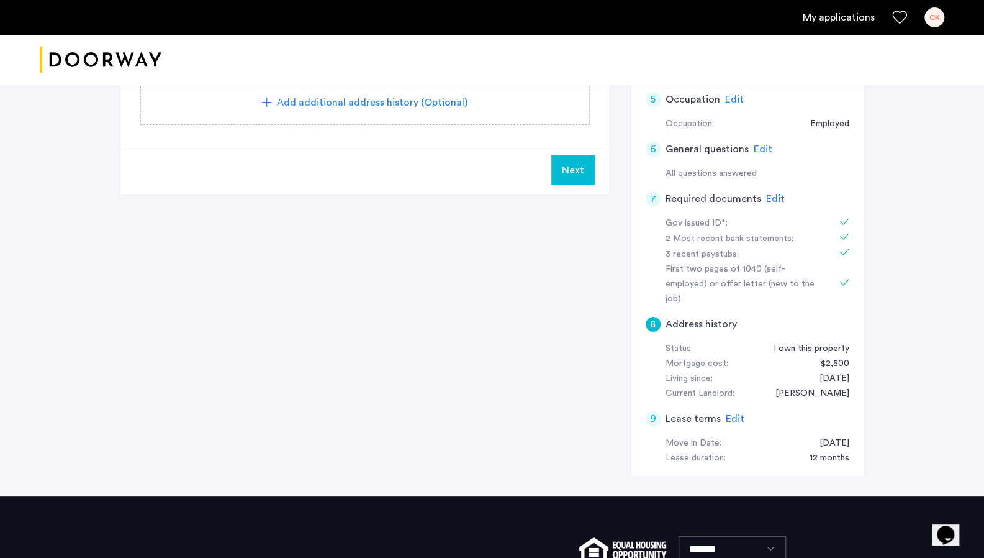
scroll to position [434, 0]
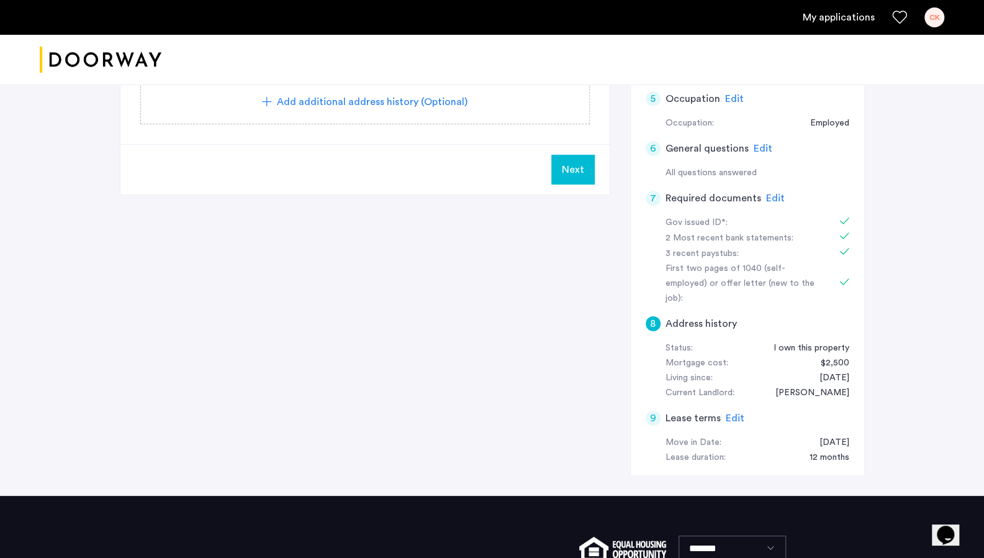
click at [530, 413] on span "Edit" at bounding box center [735, 418] width 19 height 10
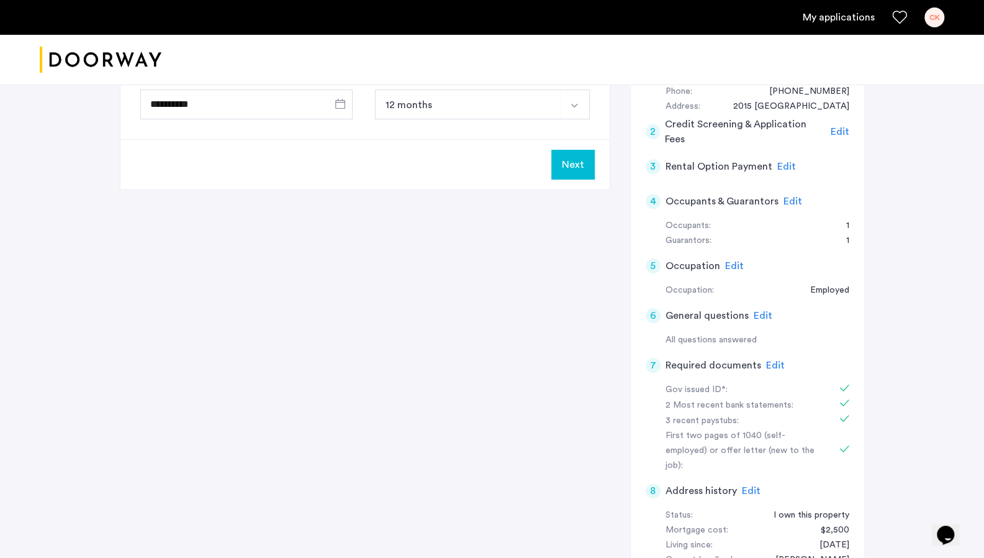
scroll to position [0, 0]
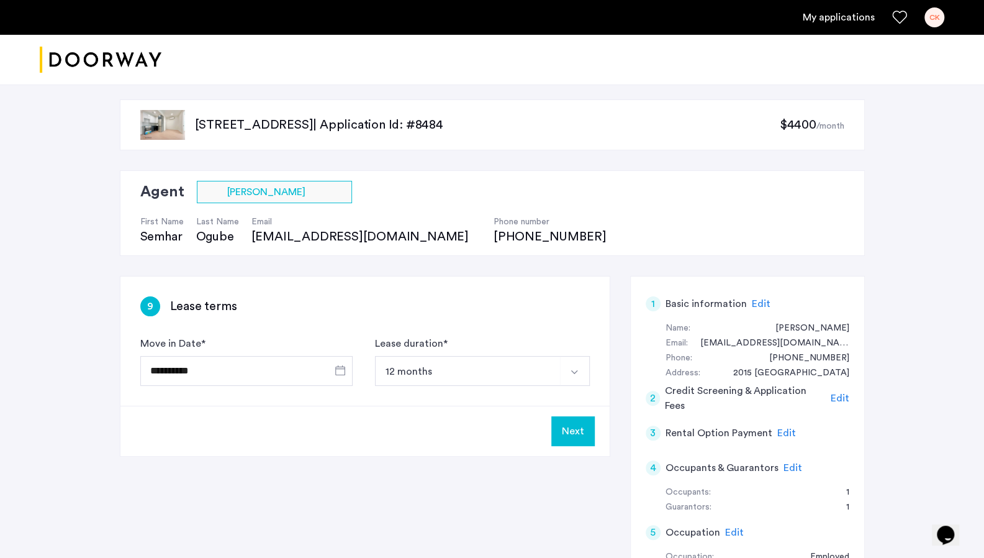
click at [530, 235] on div "**********" at bounding box center [492, 504] width 984 height 850
